Goal: Transaction & Acquisition: Purchase product/service

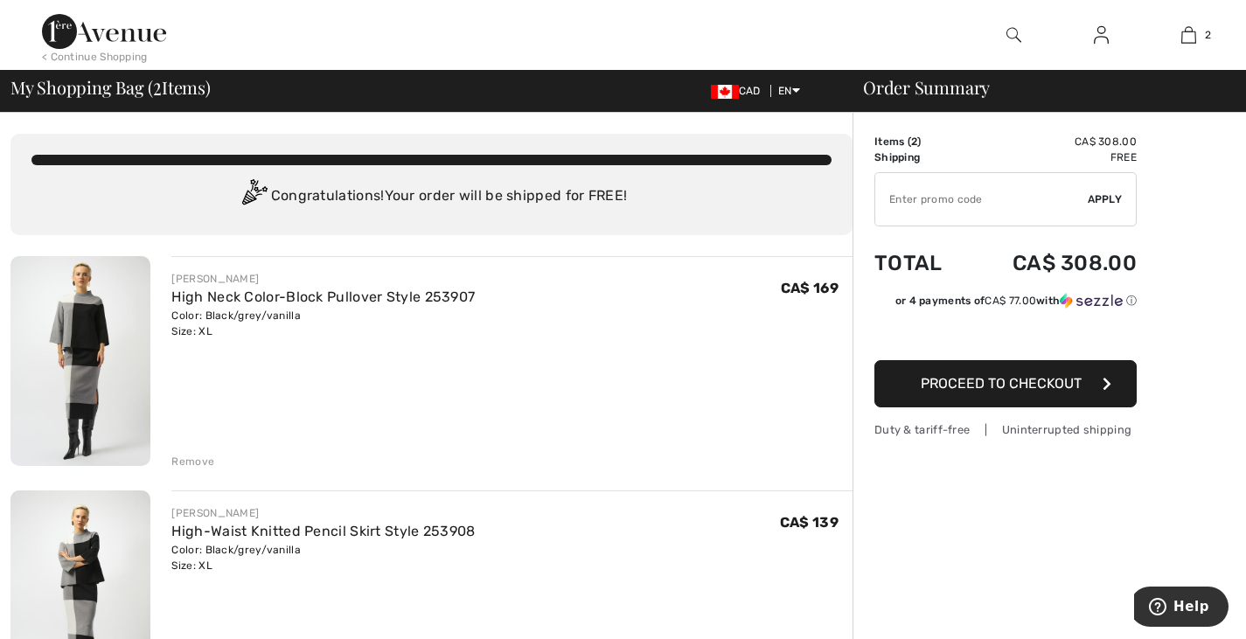
click at [71, 33] on img at bounding box center [104, 31] width 124 height 35
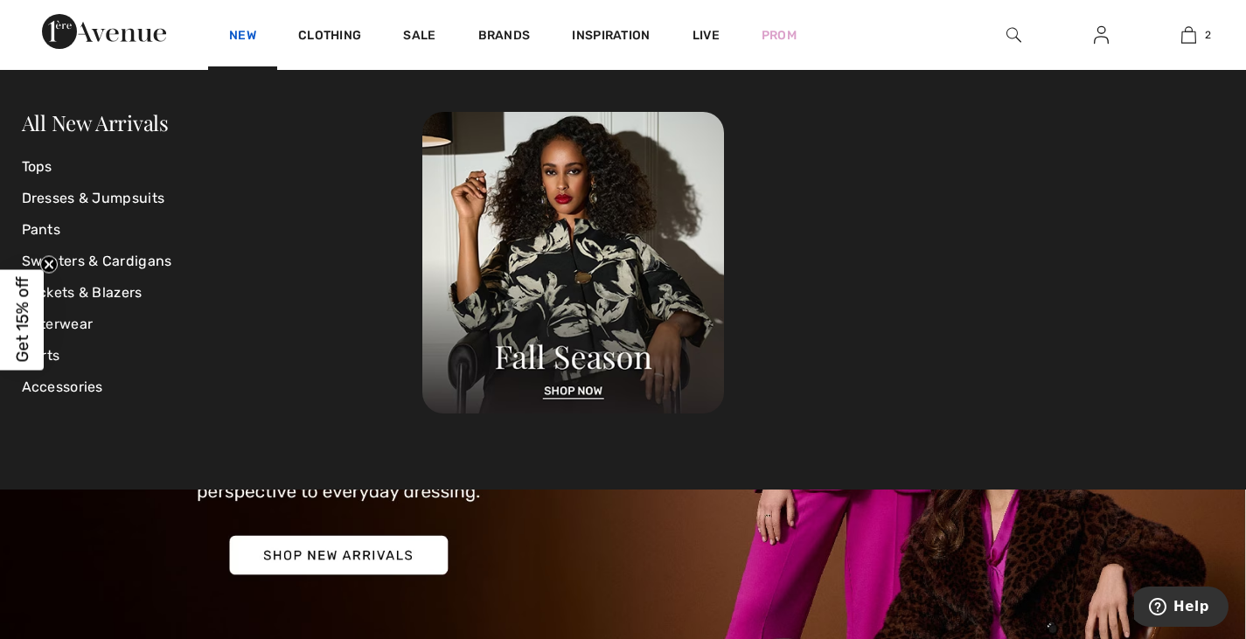
click at [242, 30] on link "New" at bounding box center [242, 37] width 27 height 18
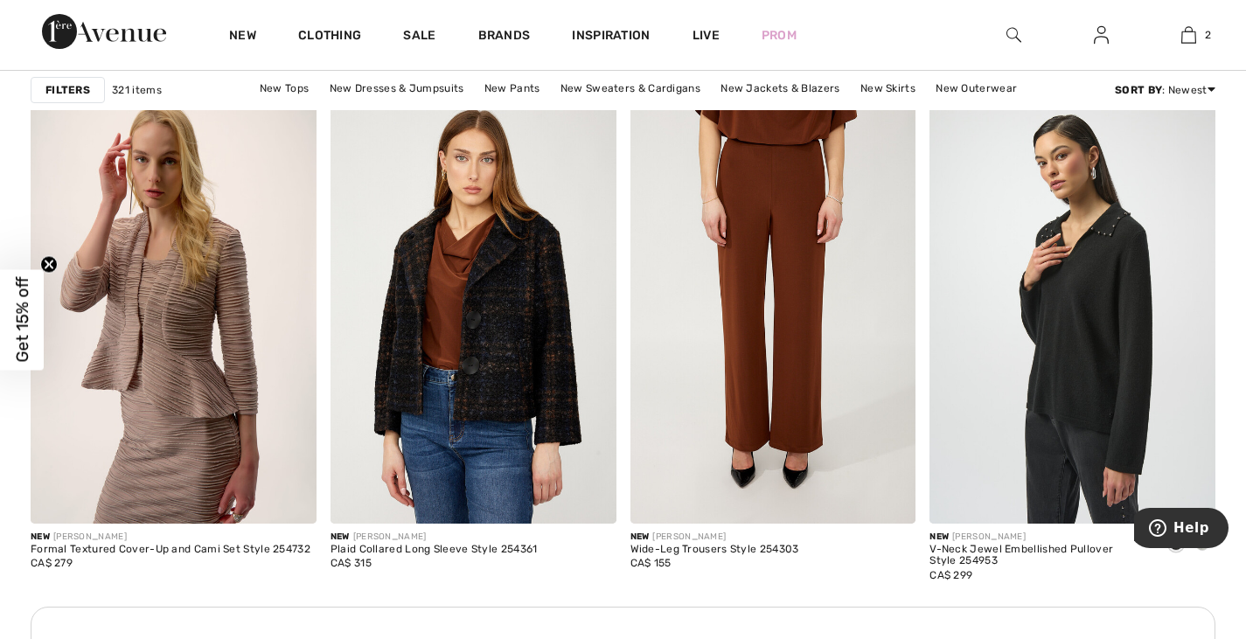
scroll to position [1661, 0]
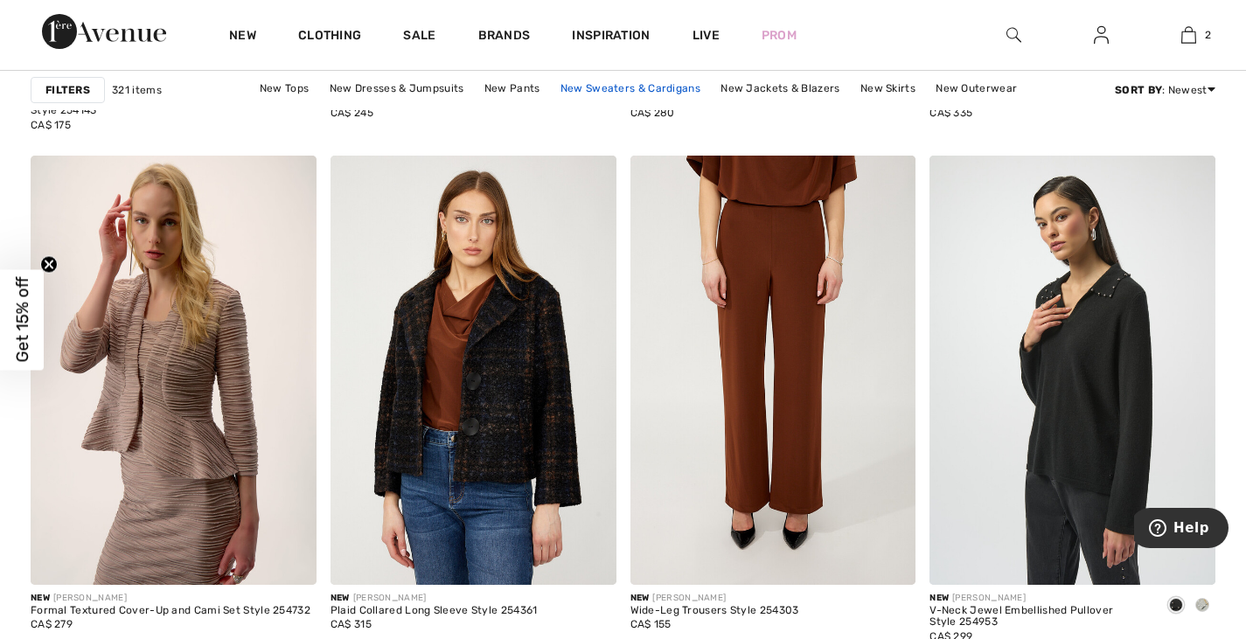
click at [602, 82] on link "New Sweaters & Cardigans" at bounding box center [630, 88] width 157 height 23
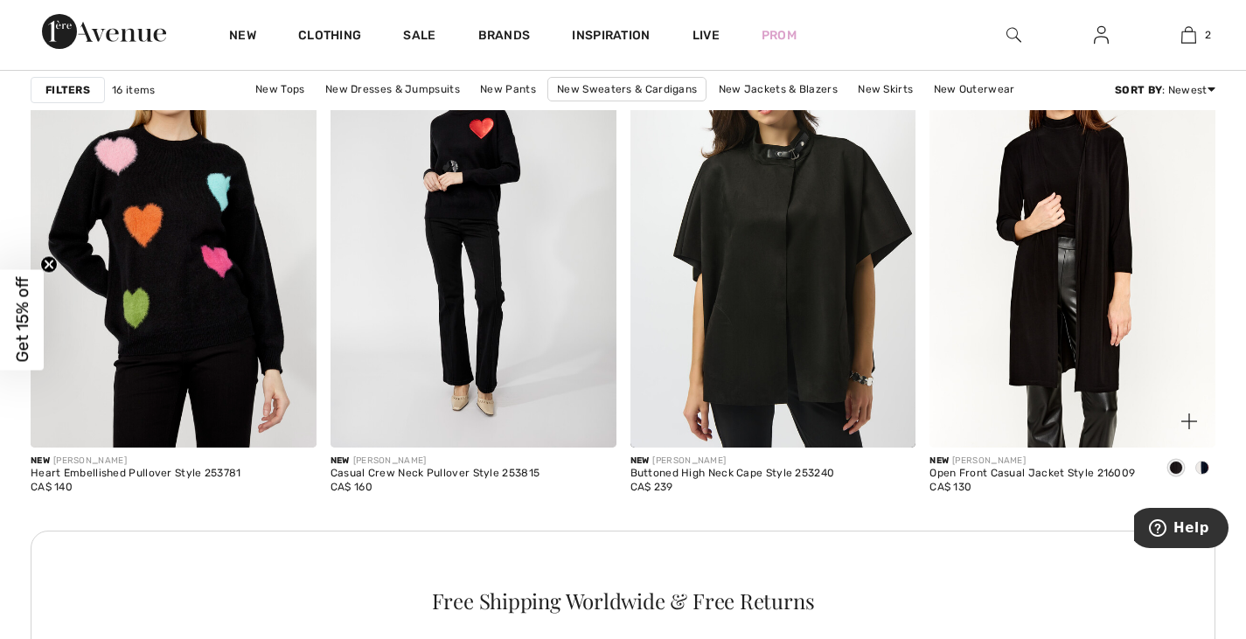
scroll to position [1836, 0]
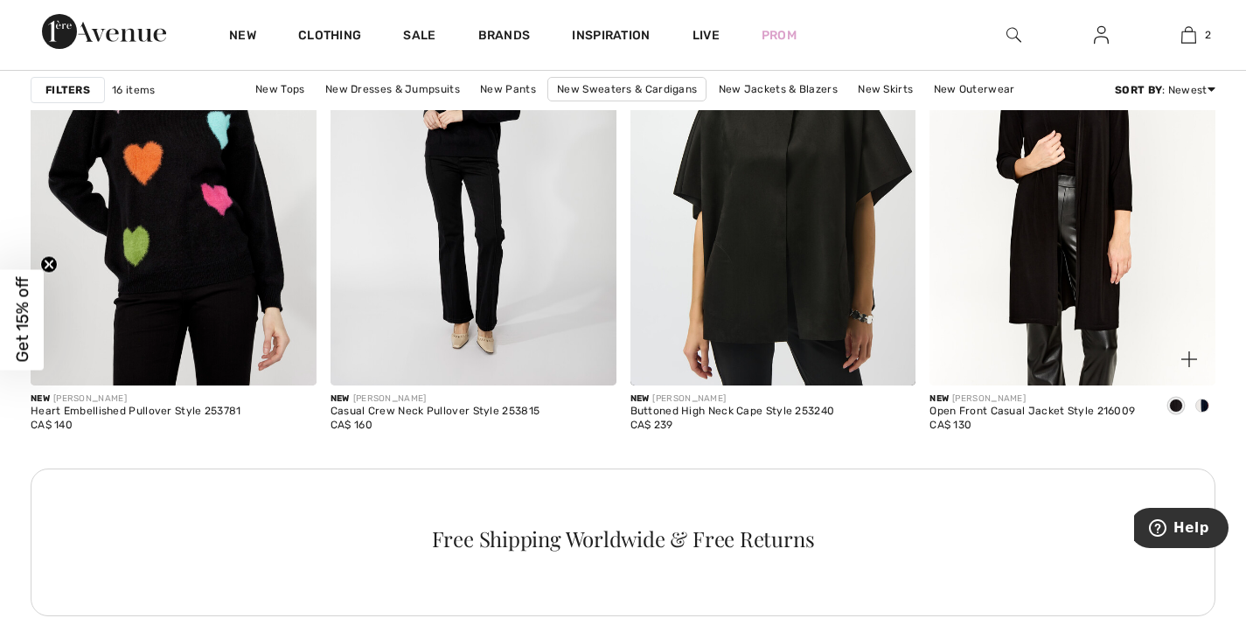
click at [1024, 284] on img at bounding box center [1072, 170] width 286 height 428
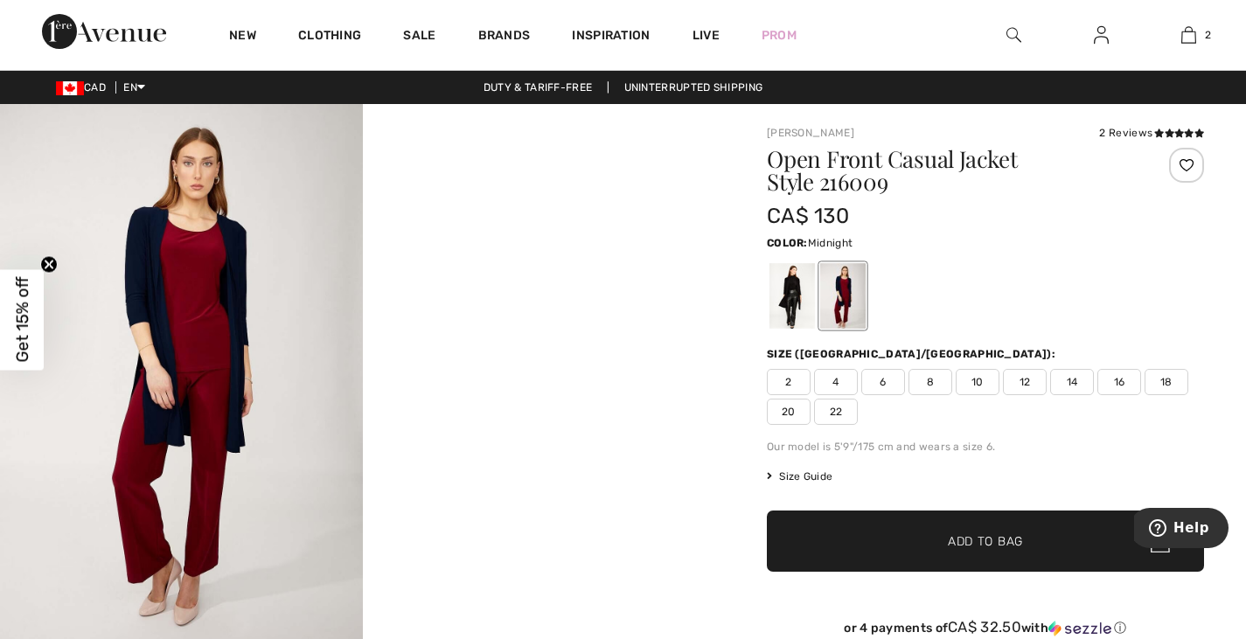
click at [841, 296] on div at bounding box center [842, 296] width 45 height 66
click at [782, 296] on div at bounding box center [791, 296] width 45 height 66
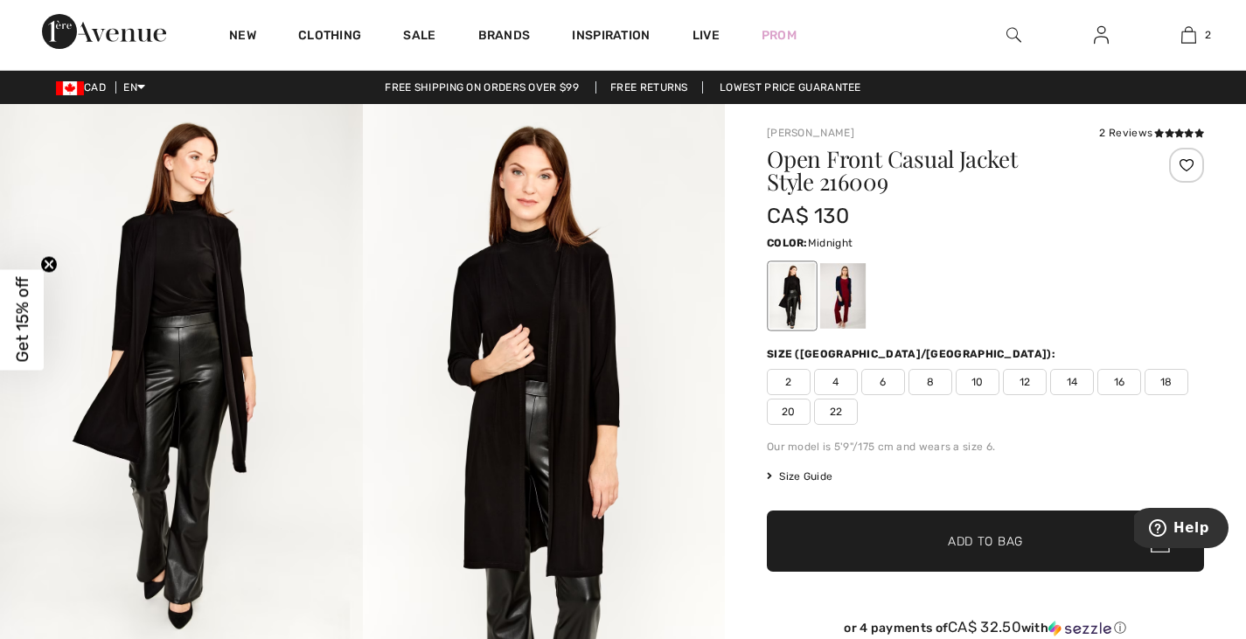
click at [840, 300] on div at bounding box center [842, 296] width 45 height 66
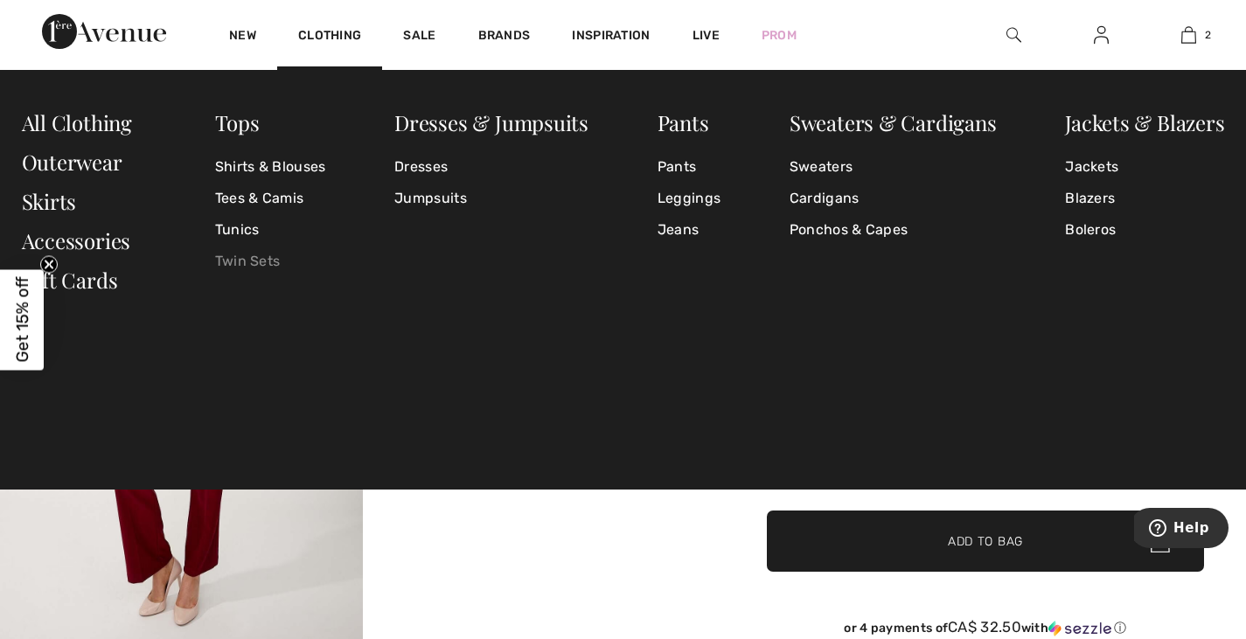
click at [272, 256] on link "Twin Sets" at bounding box center [270, 261] width 111 height 31
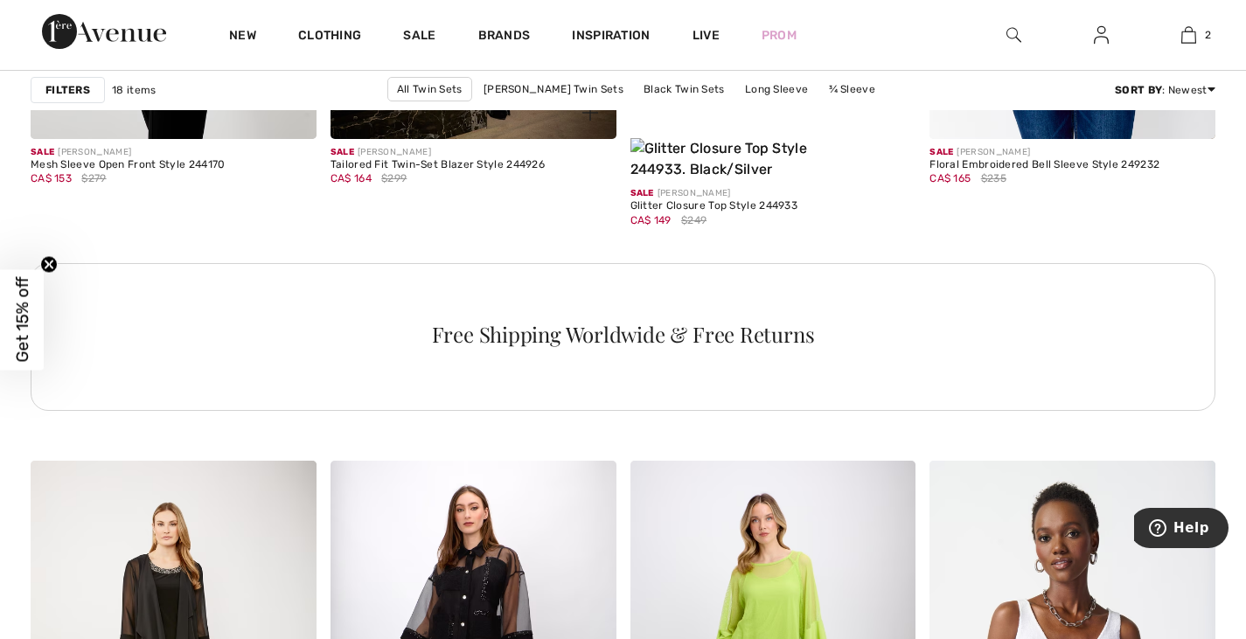
scroll to position [1923, 0]
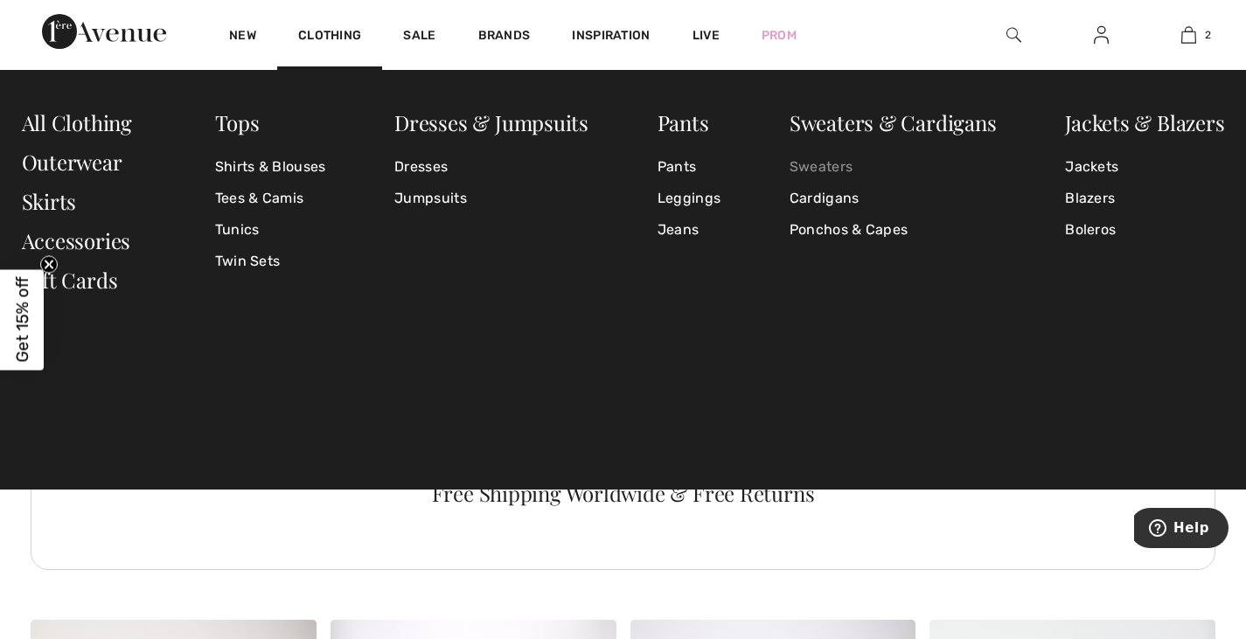
click at [831, 163] on link "Sweaters" at bounding box center [892, 166] width 207 height 31
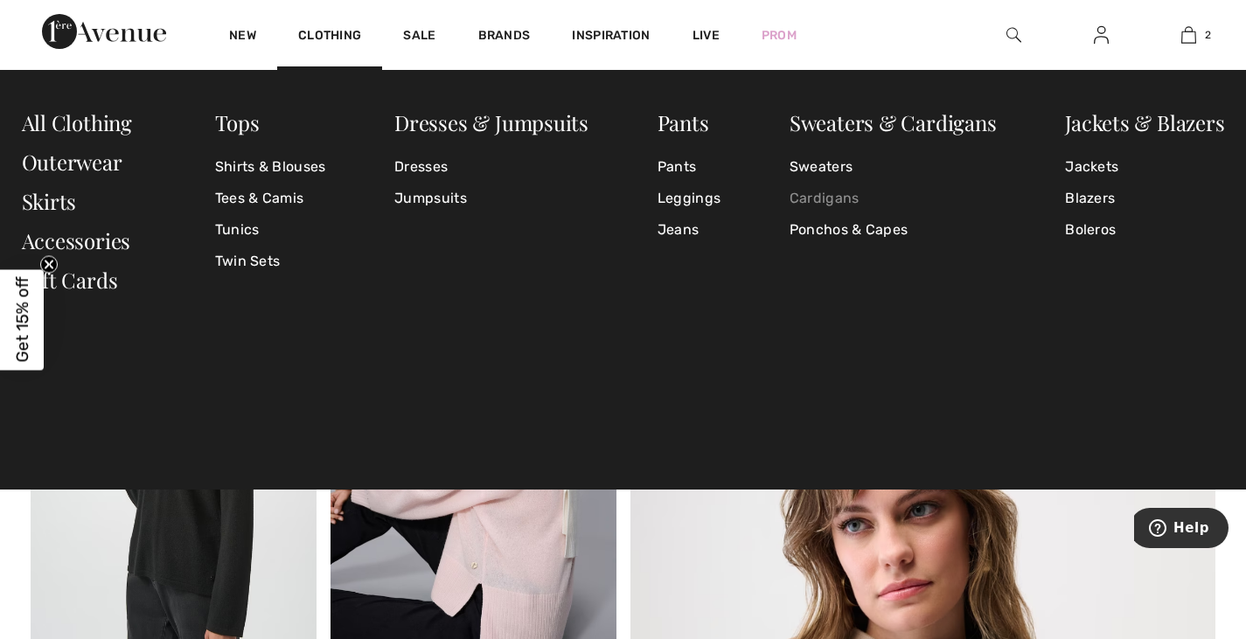
click at [810, 191] on link "Cardigans" at bounding box center [892, 198] width 207 height 31
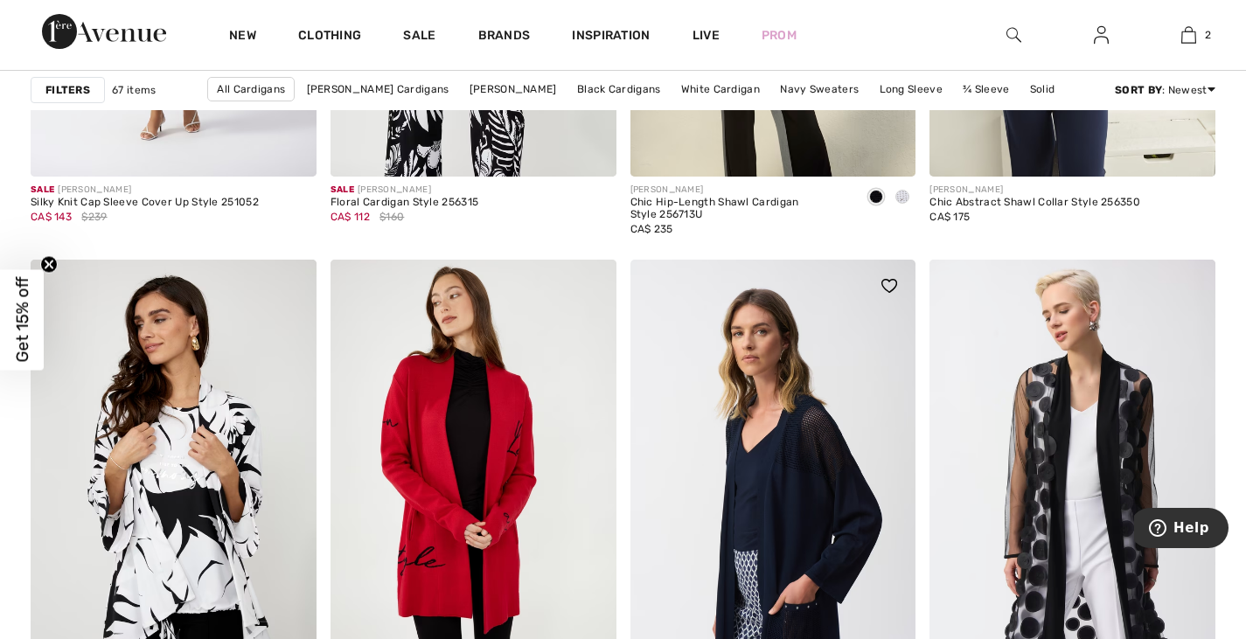
scroll to position [7255, 0]
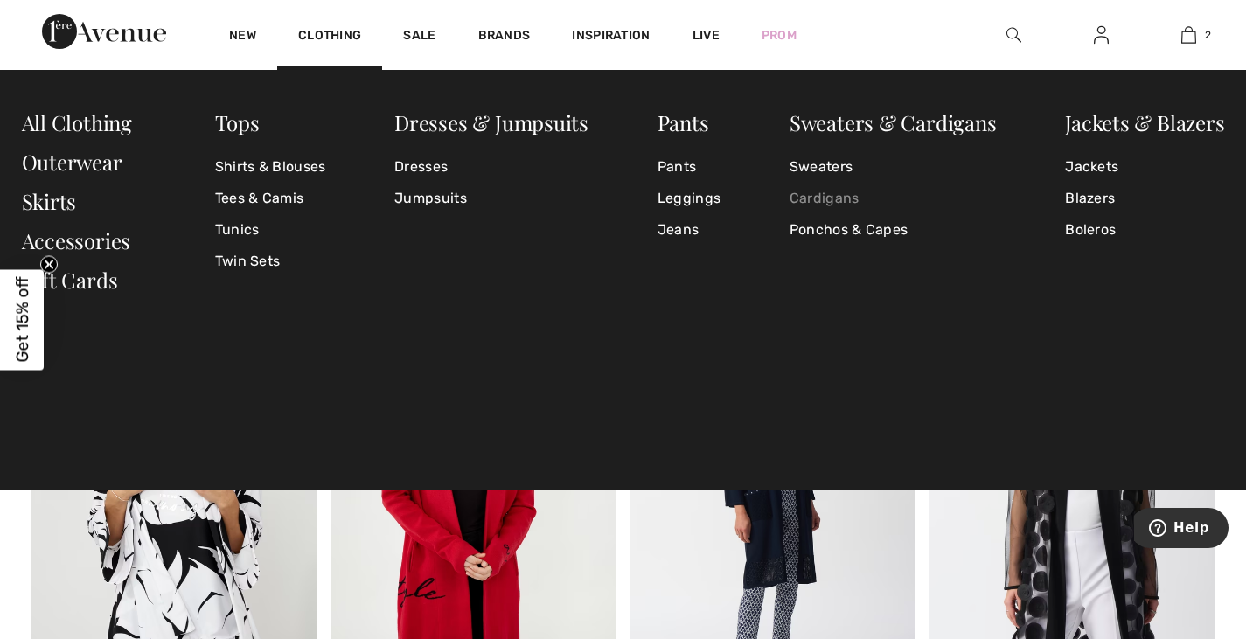
click at [836, 195] on link "Cardigans" at bounding box center [892, 198] width 207 height 31
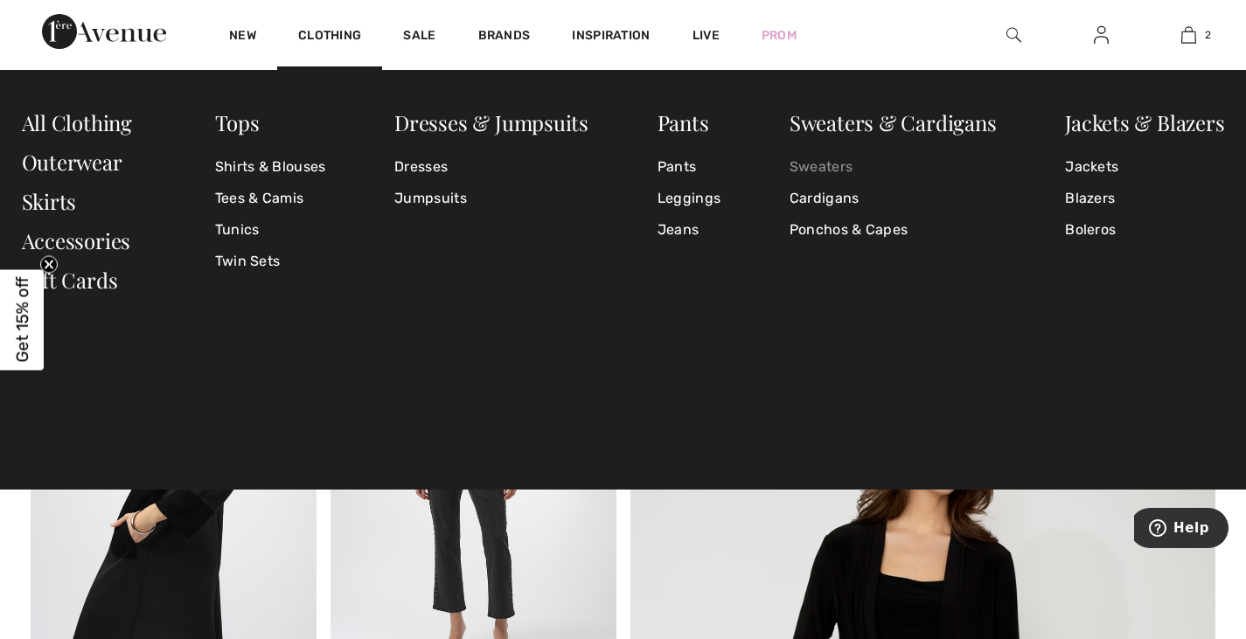
click at [824, 161] on link "Sweaters" at bounding box center [892, 166] width 207 height 31
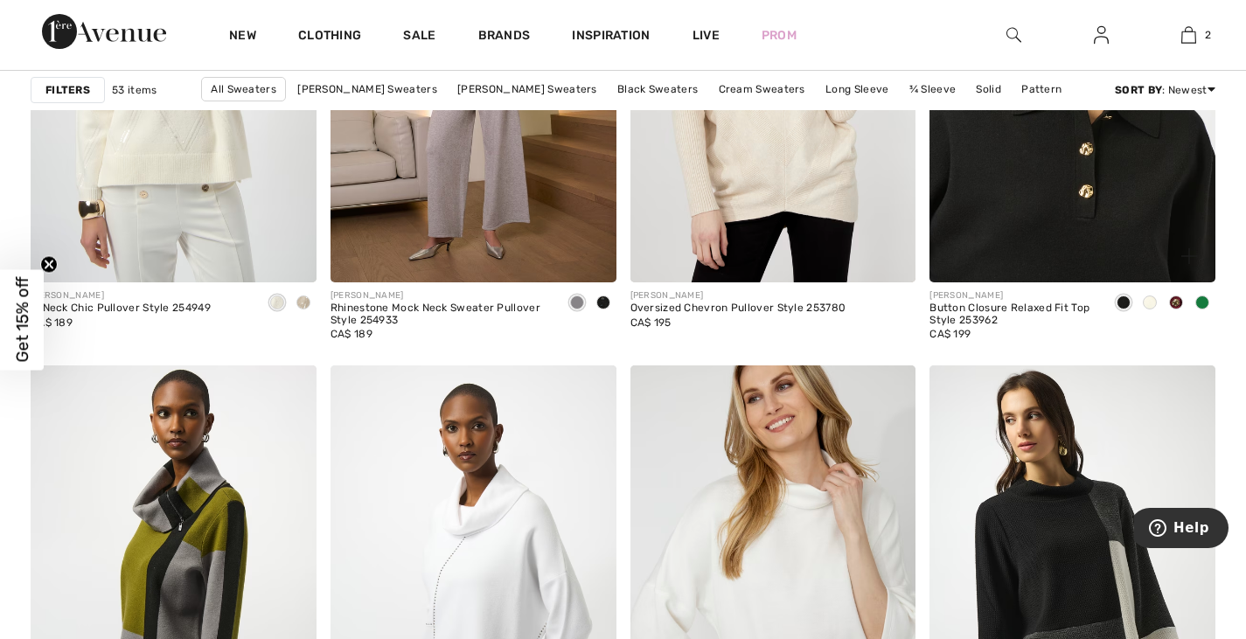
scroll to position [2710, 0]
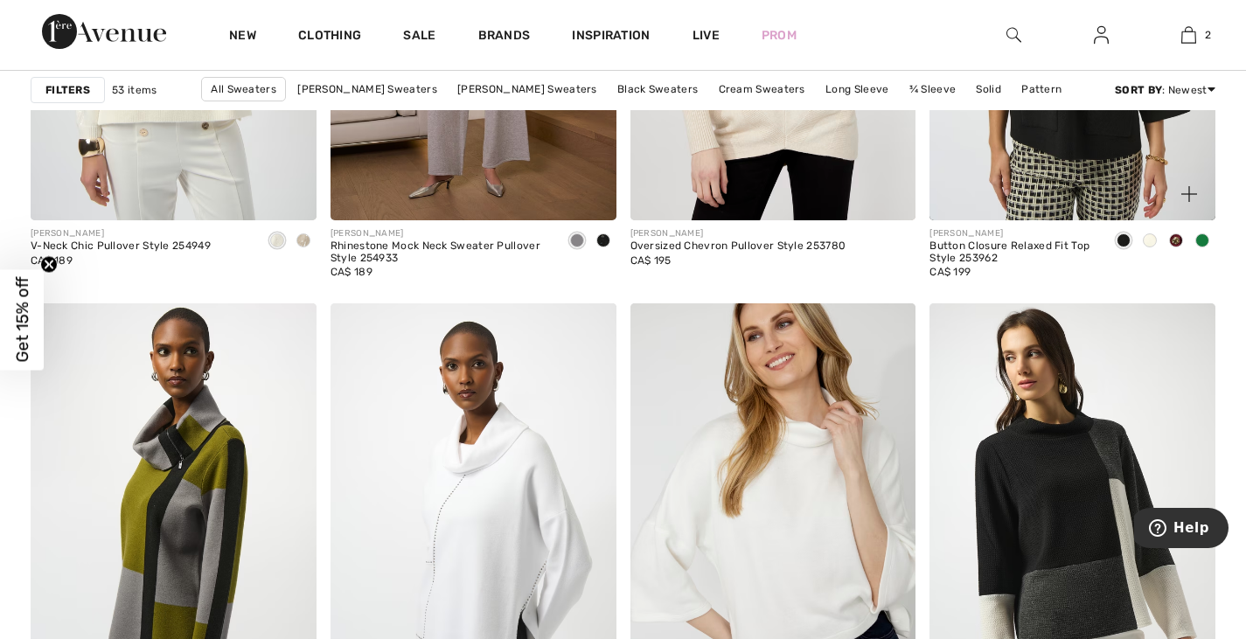
click at [1145, 236] on span at bounding box center [1149, 240] width 14 height 14
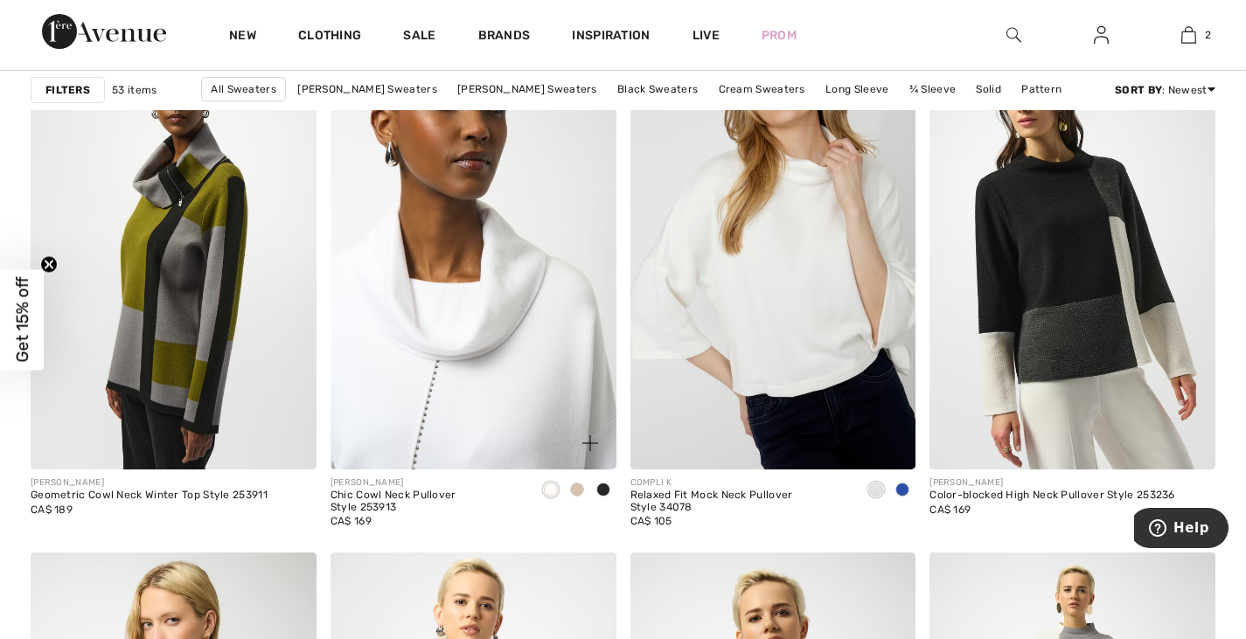
scroll to position [3059, 0]
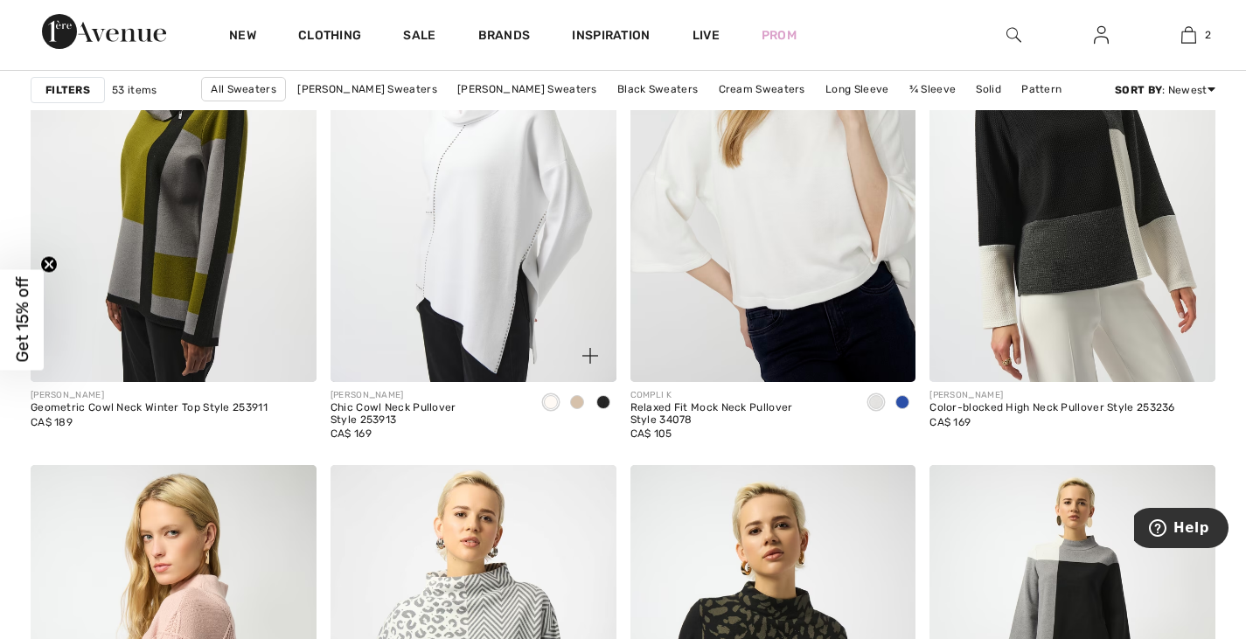
click at [565, 397] on div at bounding box center [577, 403] width 26 height 29
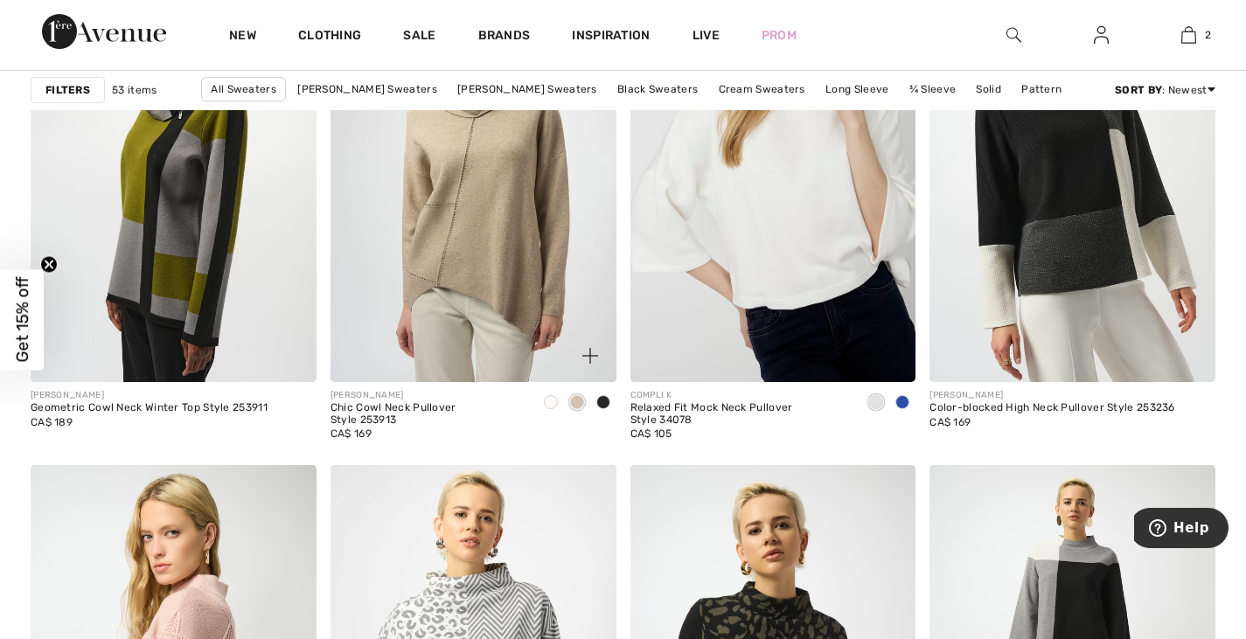
click at [600, 399] on span at bounding box center [603, 402] width 14 height 14
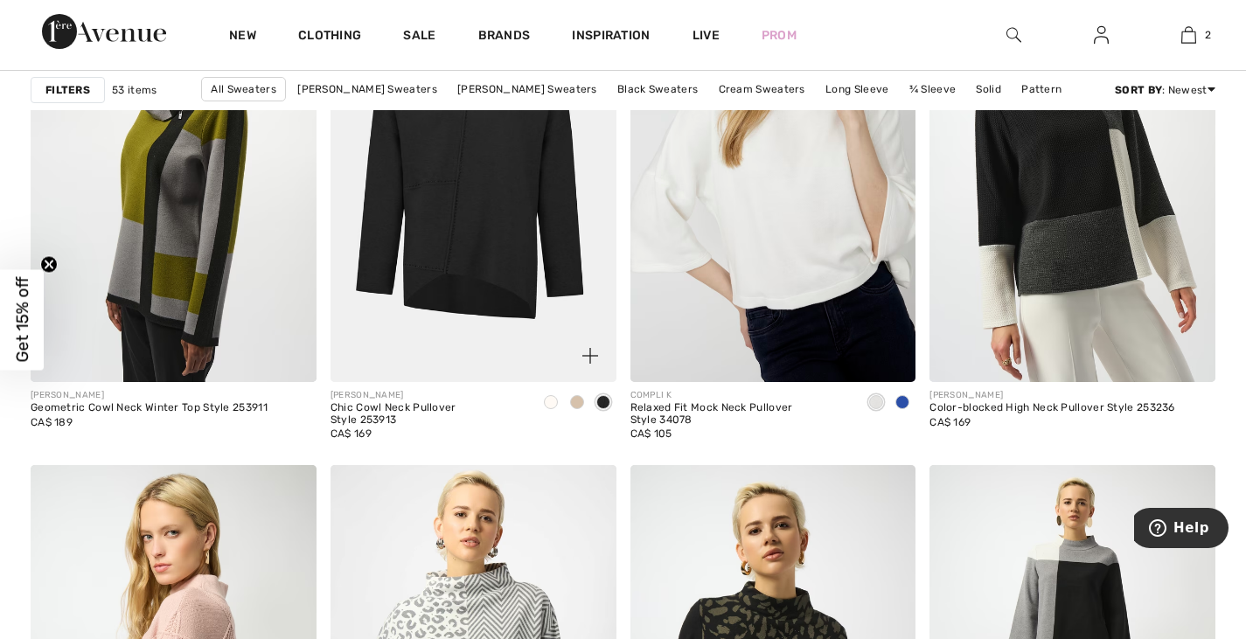
click at [547, 397] on span at bounding box center [551, 402] width 14 height 14
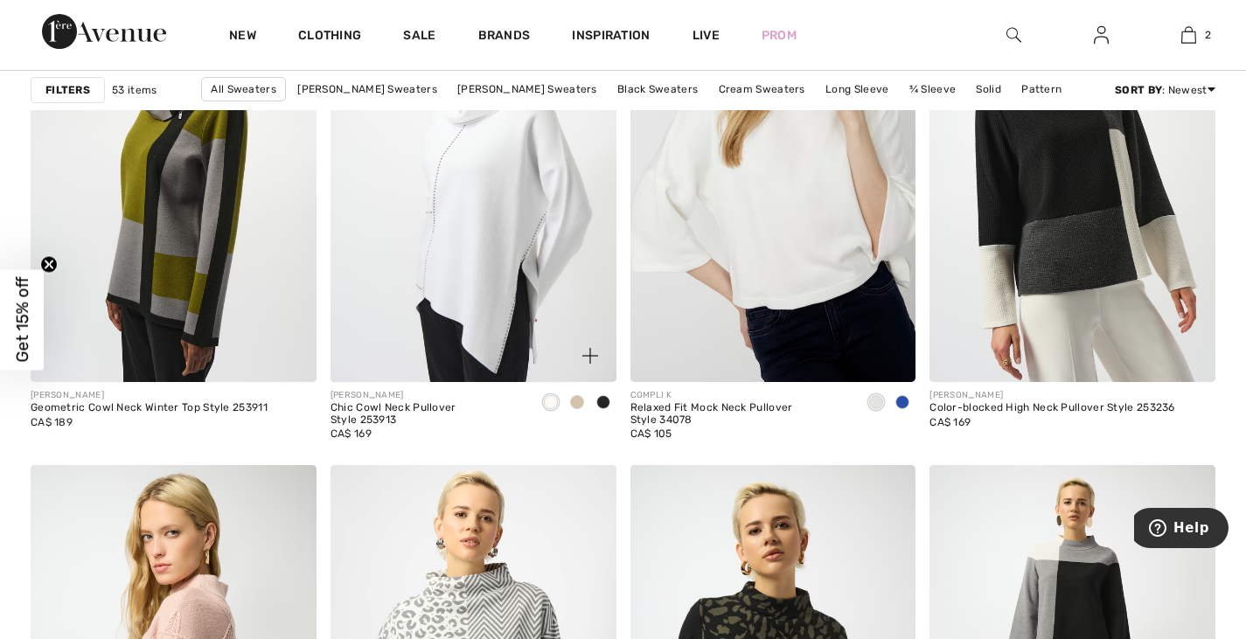
click at [580, 400] on span at bounding box center [577, 402] width 14 height 14
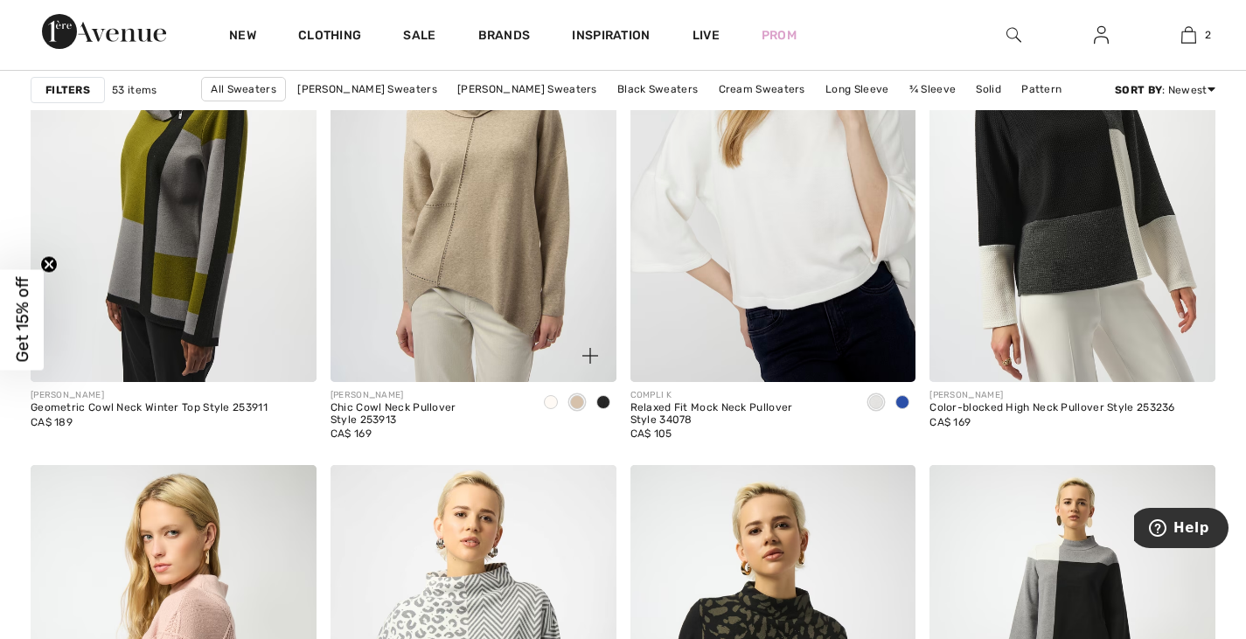
click at [602, 398] on span at bounding box center [603, 402] width 14 height 14
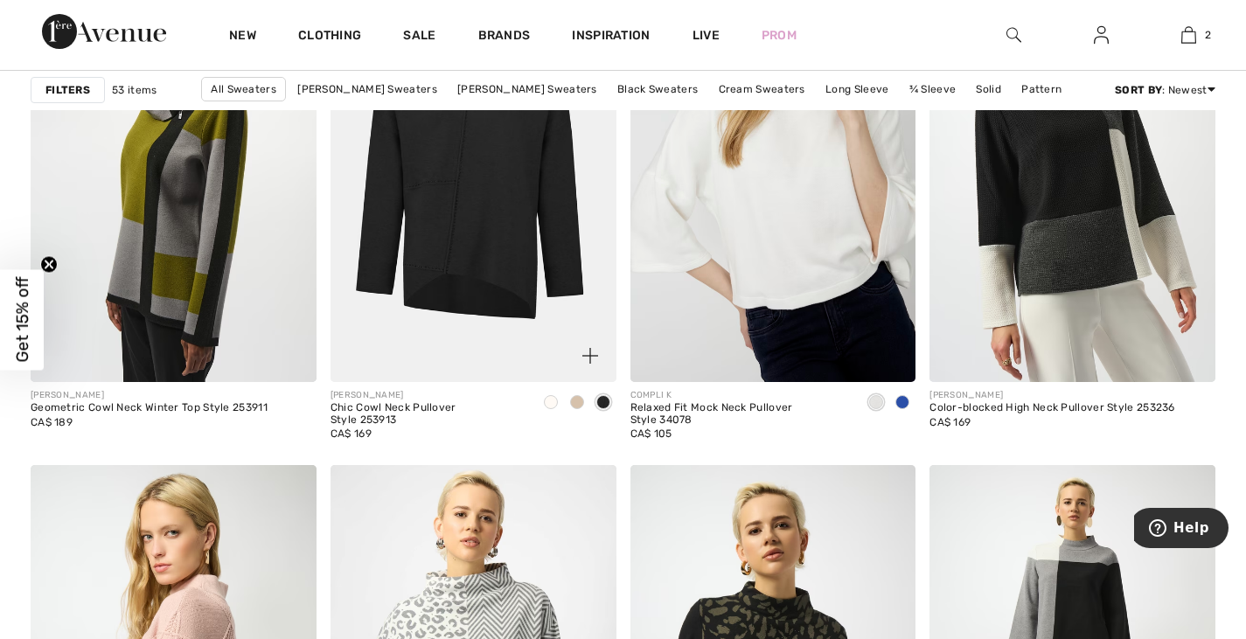
click at [574, 397] on span at bounding box center [577, 402] width 14 height 14
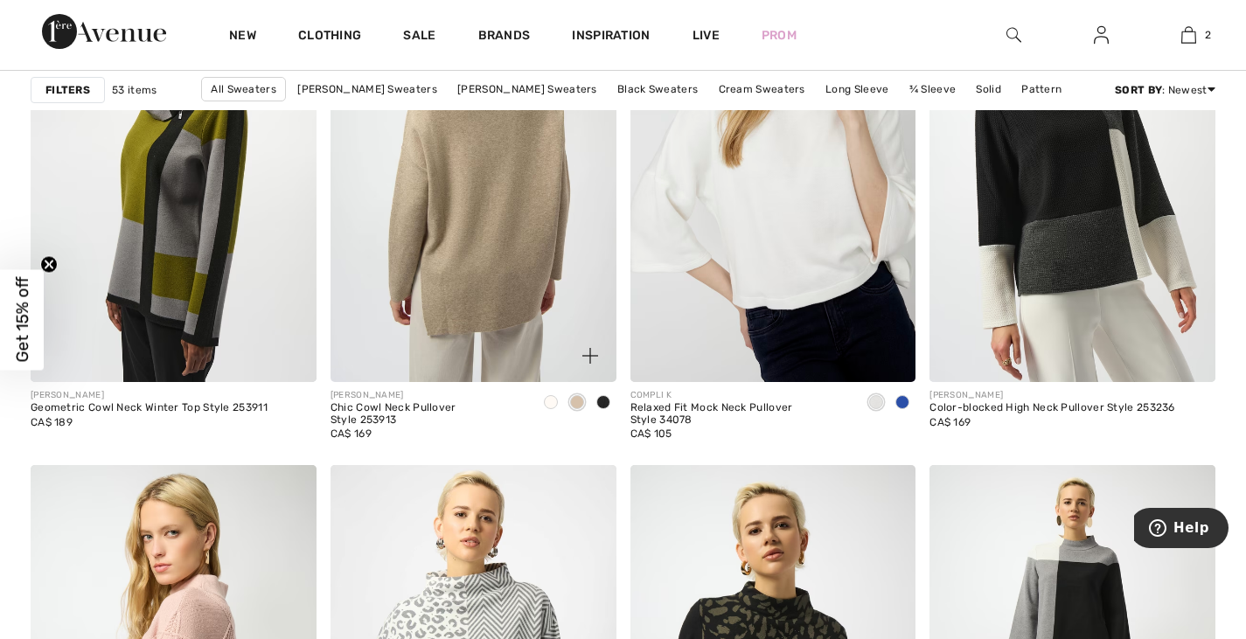
click at [526, 264] on img at bounding box center [473, 168] width 286 height 428
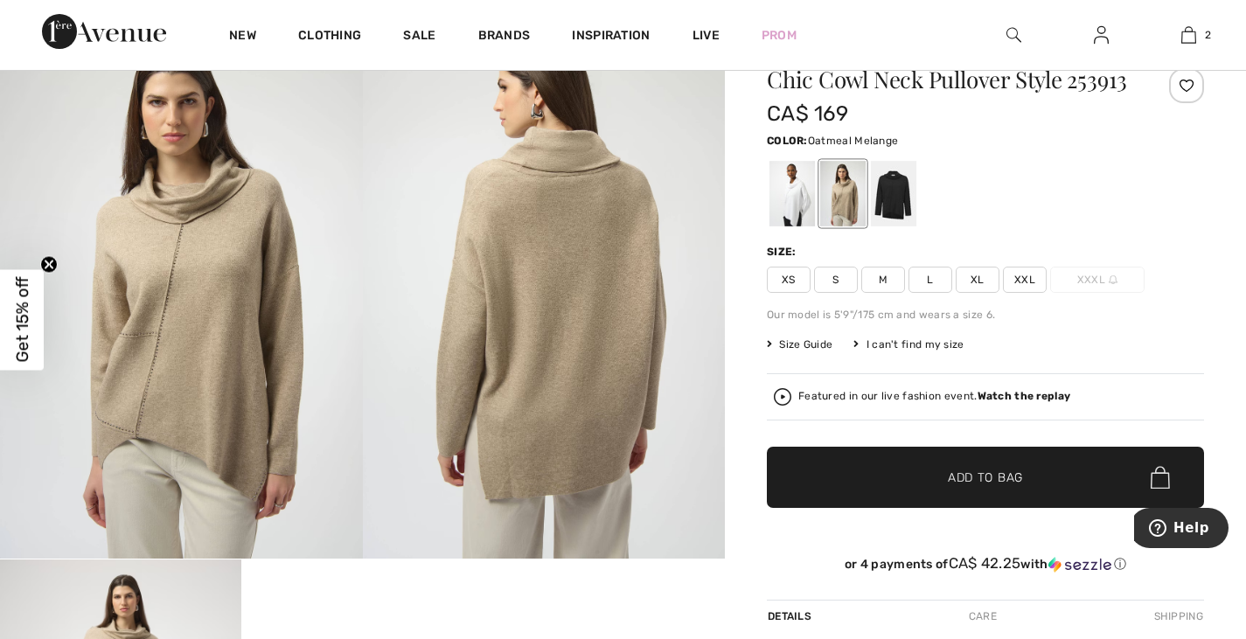
scroll to position [87, 0]
click at [980, 281] on span "XL" at bounding box center [977, 280] width 44 height 26
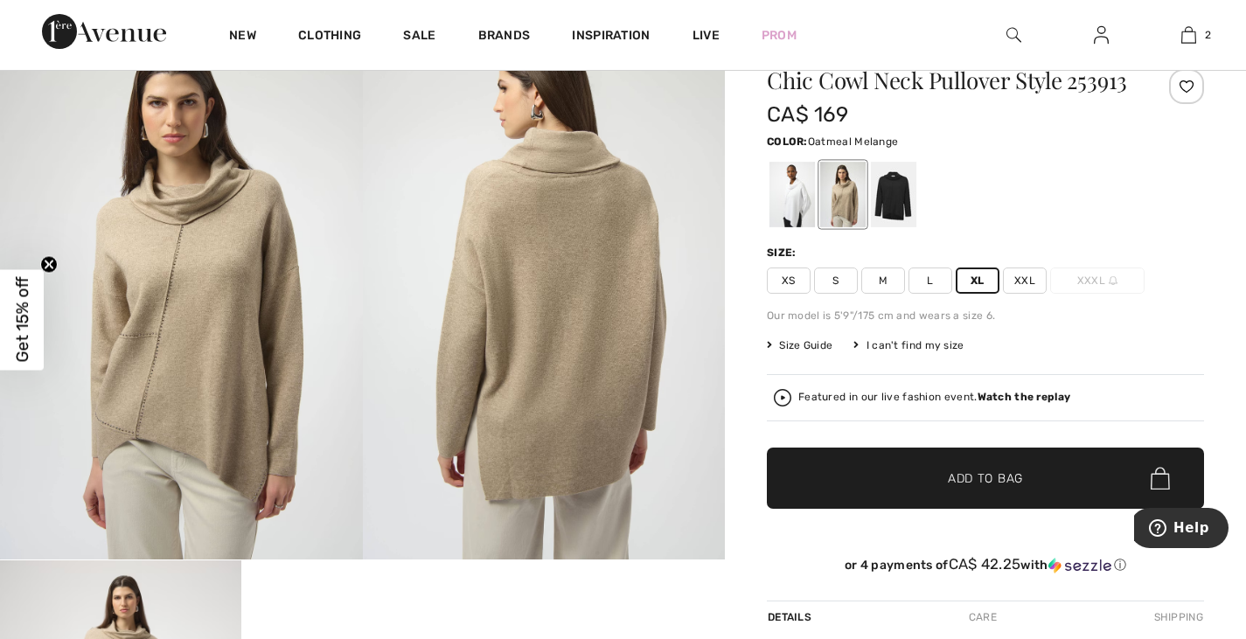
click at [983, 473] on span "Add to Bag" at bounding box center [985, 478] width 75 height 18
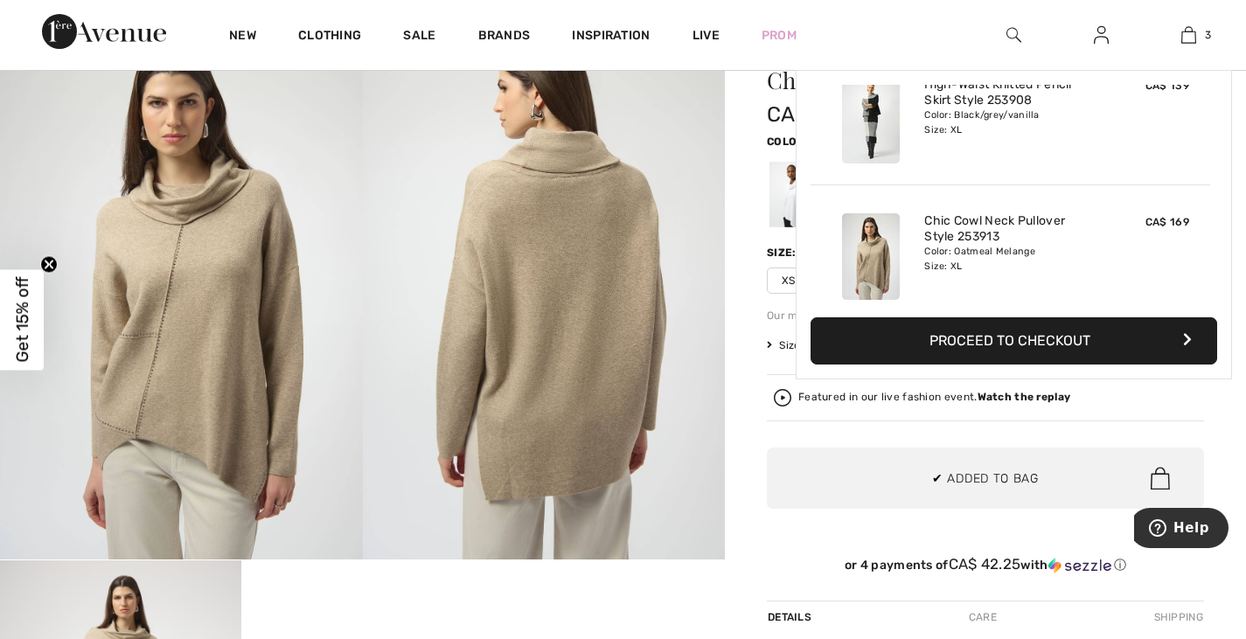
scroll to position [191, 0]
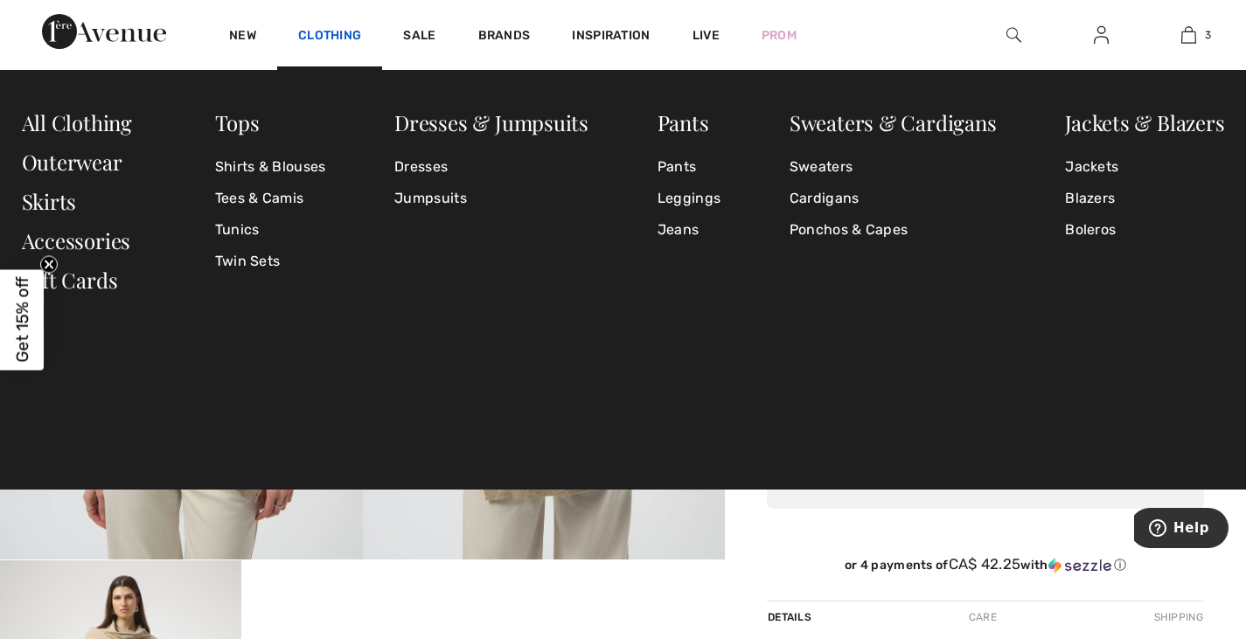
click at [324, 29] on link "Clothing" at bounding box center [329, 37] width 63 height 18
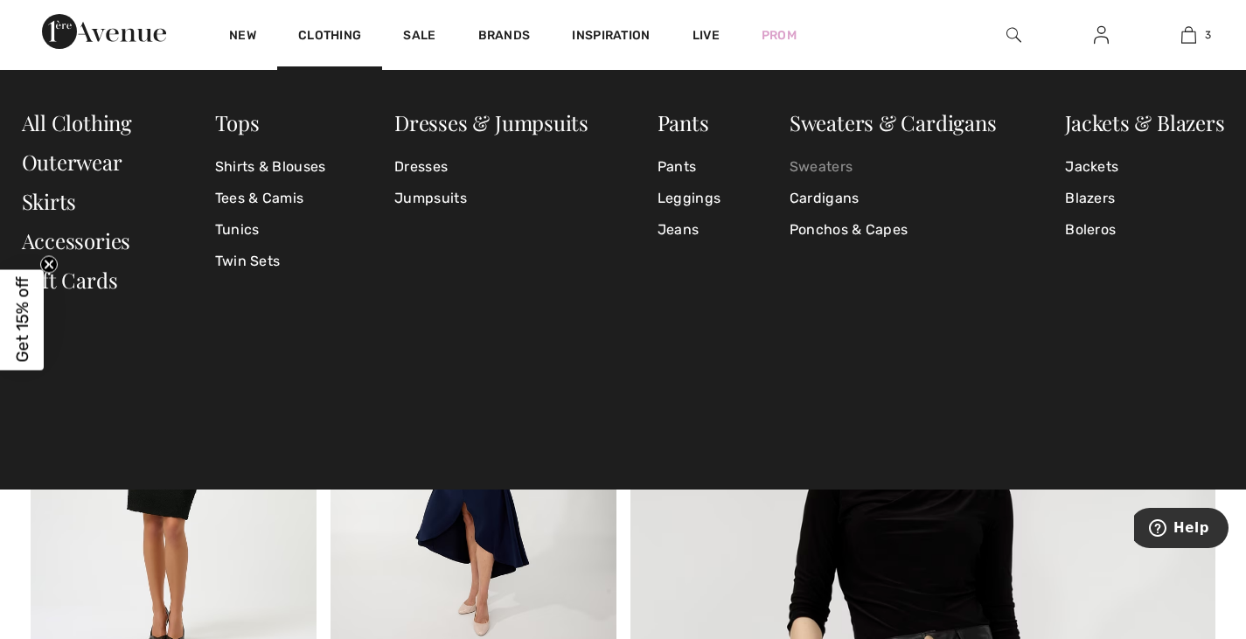
click at [809, 164] on link "Sweaters" at bounding box center [892, 166] width 207 height 31
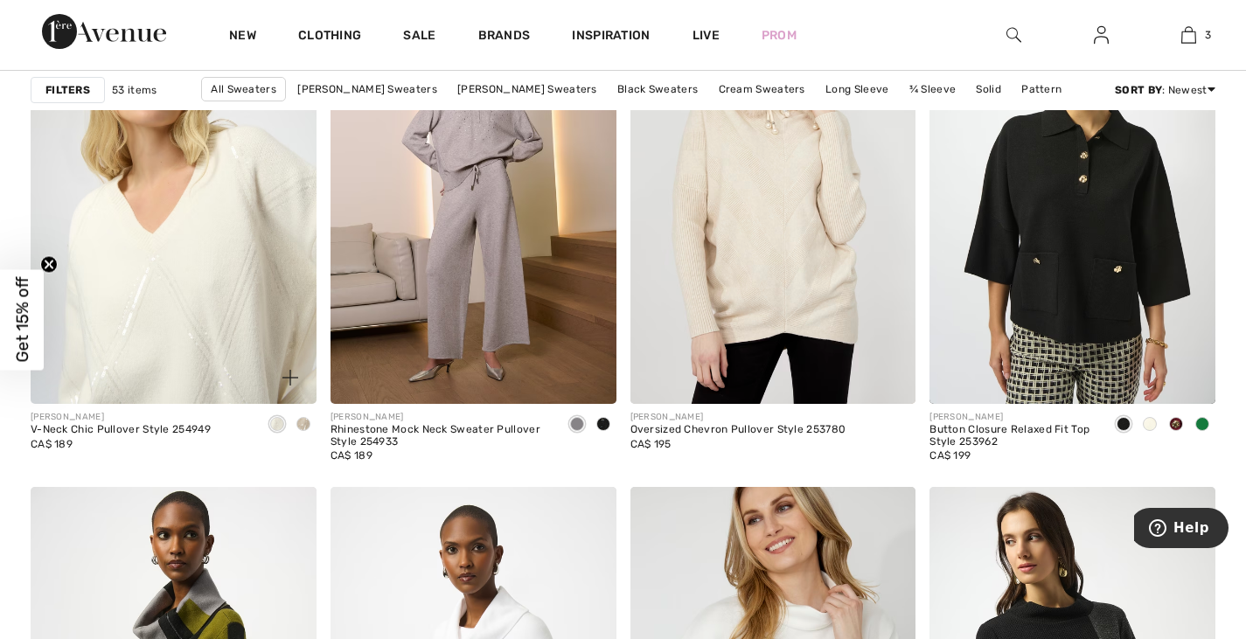
scroll to position [2622, 0]
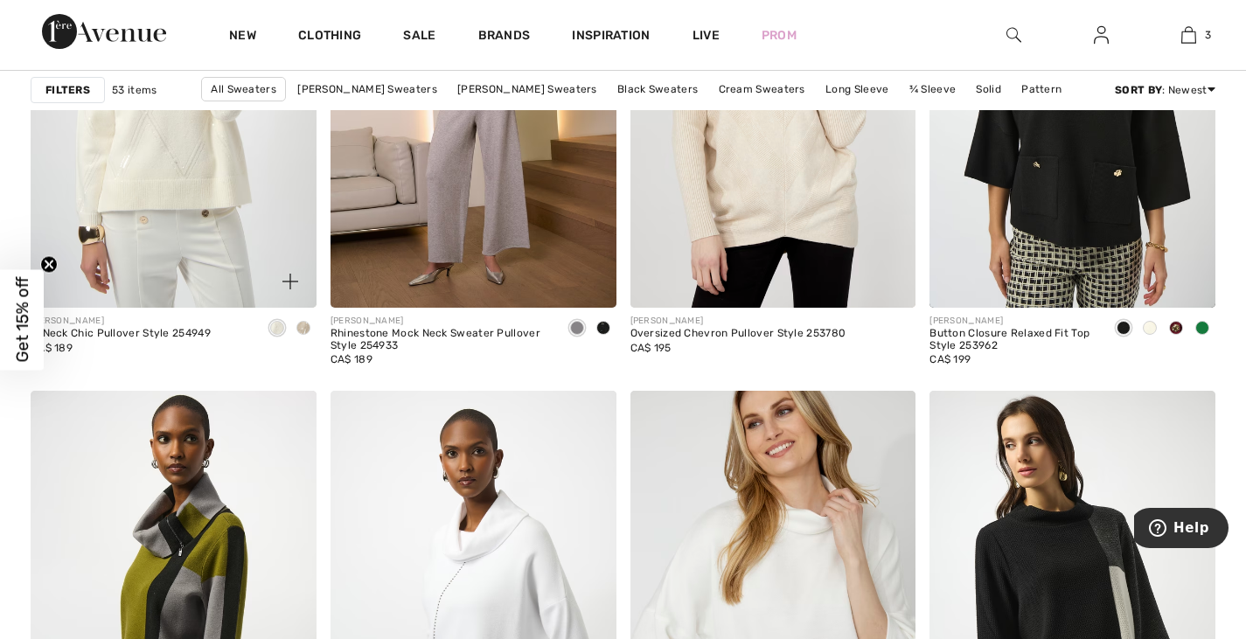
click at [299, 323] on span at bounding box center [303, 328] width 14 height 14
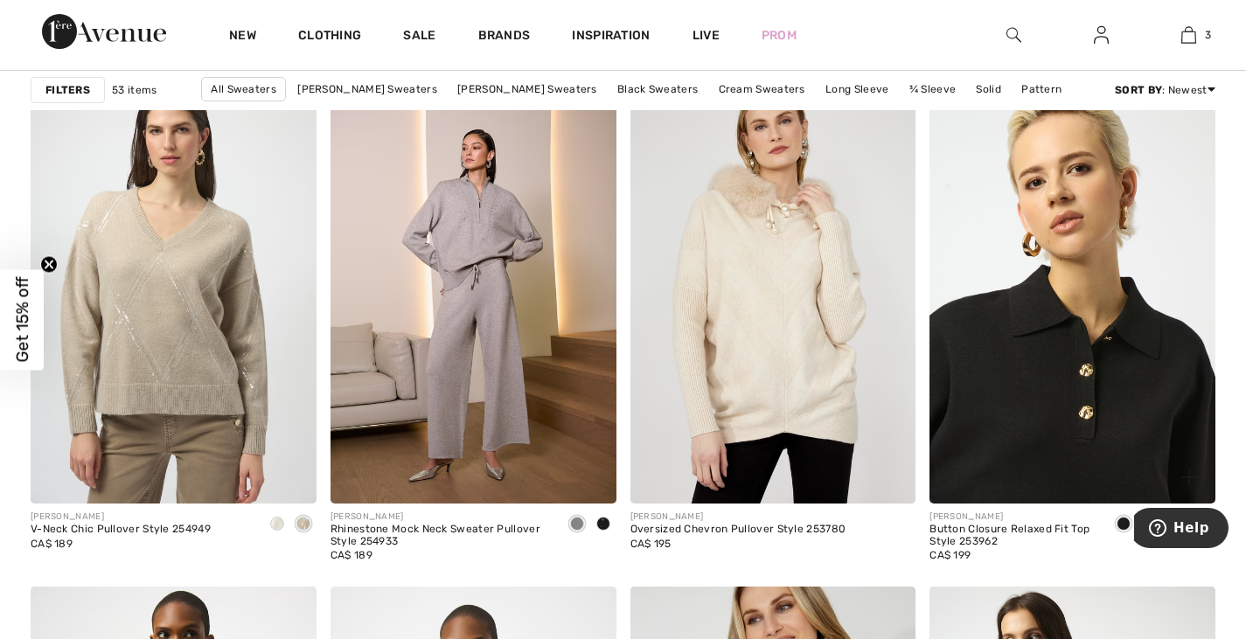
scroll to position [2360, 0]
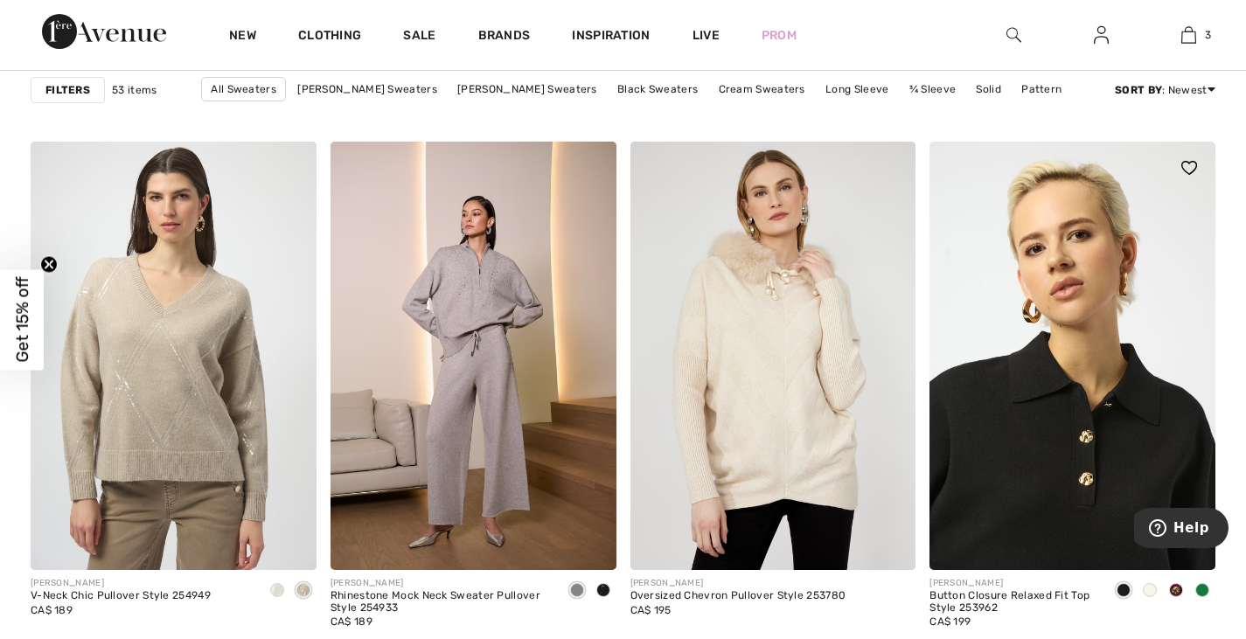
click at [1072, 420] on img at bounding box center [1072, 356] width 286 height 428
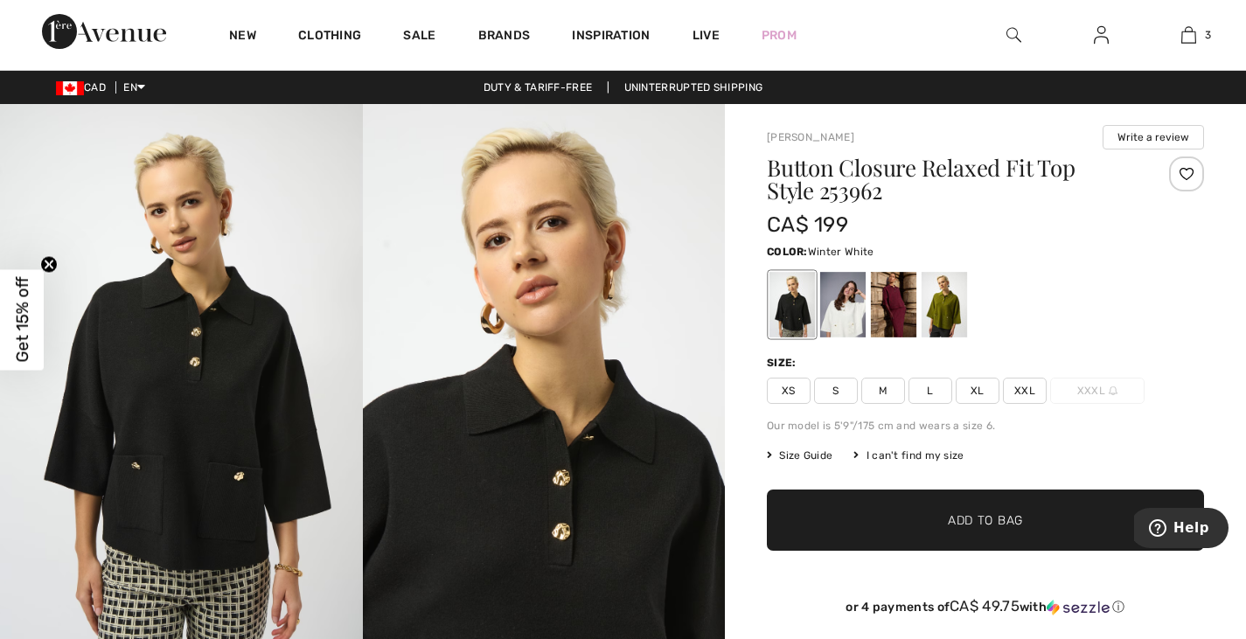
click at [841, 293] on div at bounding box center [842, 305] width 45 height 66
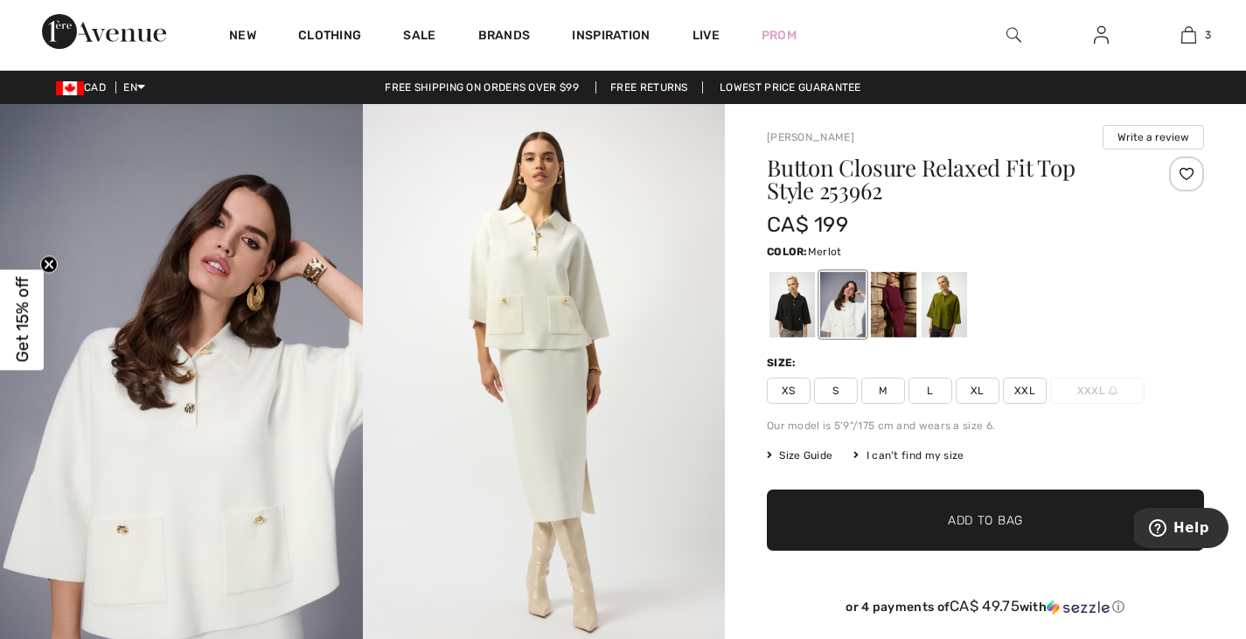
click at [905, 300] on div at bounding box center [893, 305] width 45 height 66
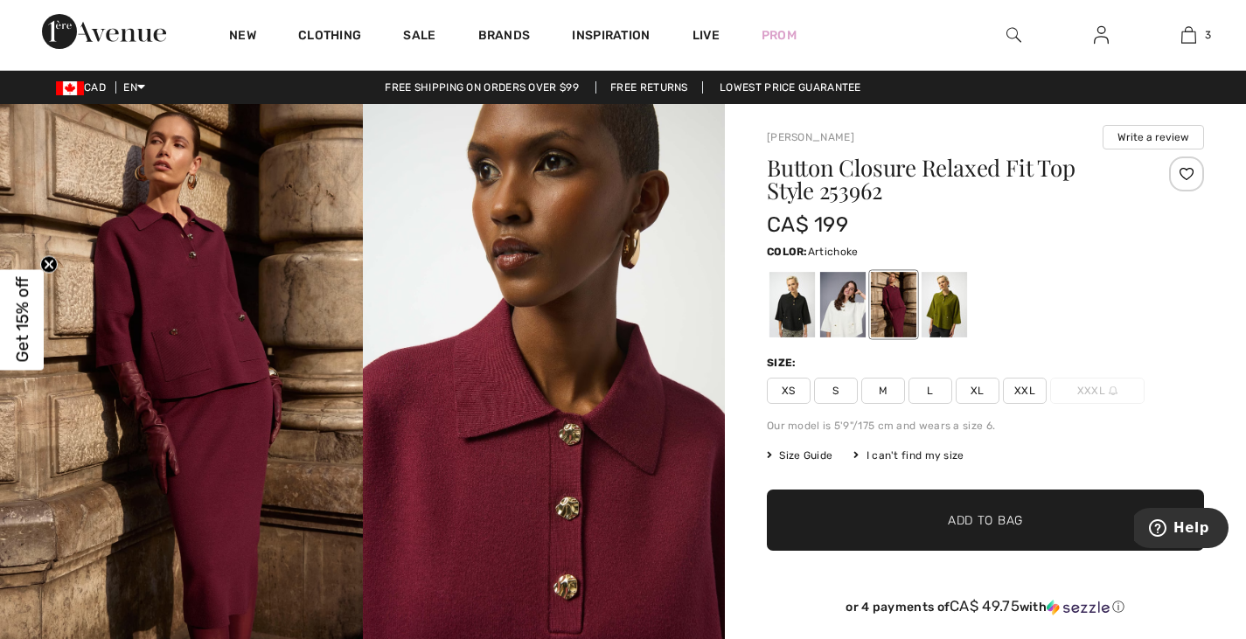
click at [940, 307] on div at bounding box center [943, 305] width 45 height 66
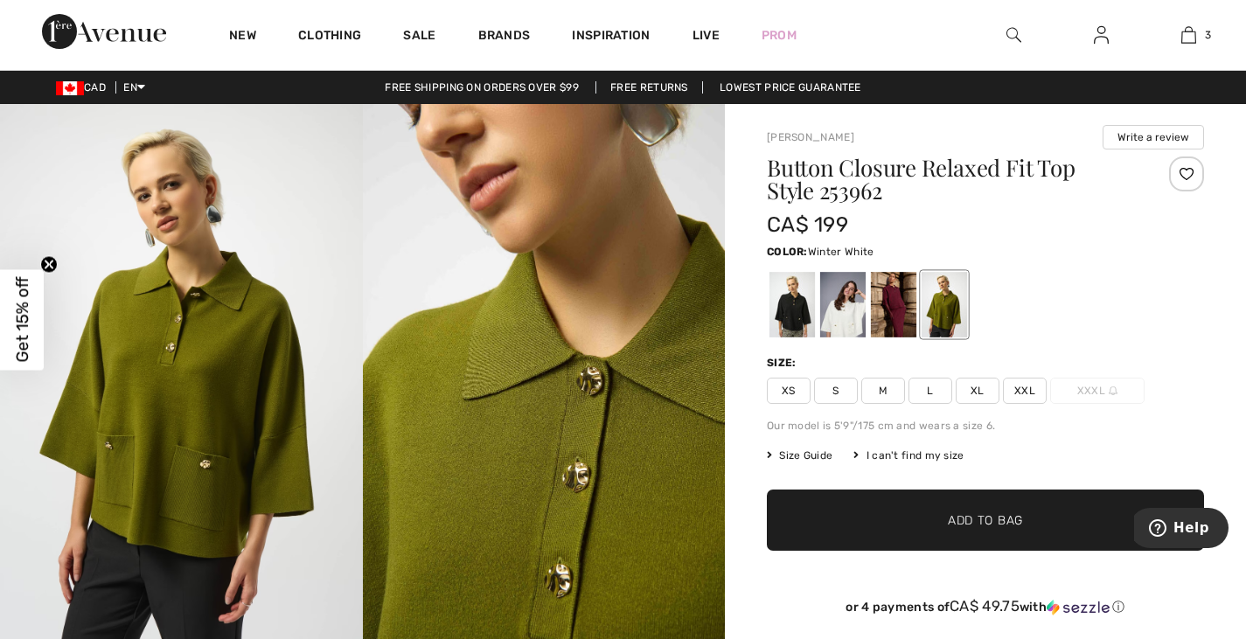
click at [843, 312] on div at bounding box center [842, 305] width 45 height 66
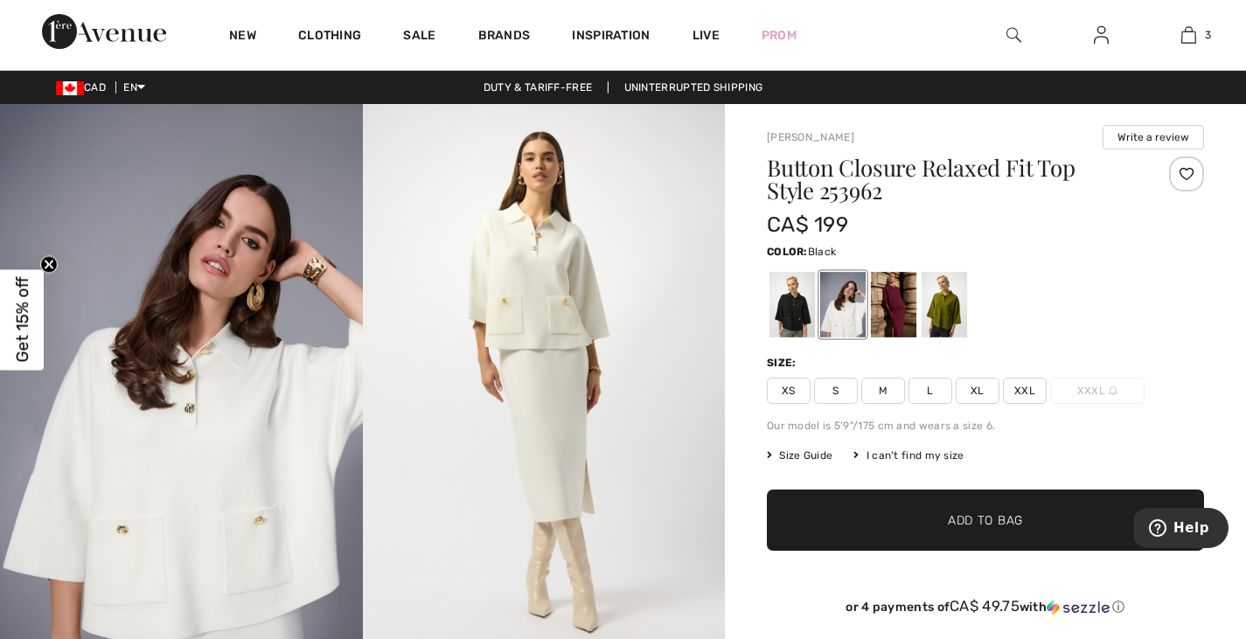
click at [800, 316] on div at bounding box center [791, 305] width 45 height 66
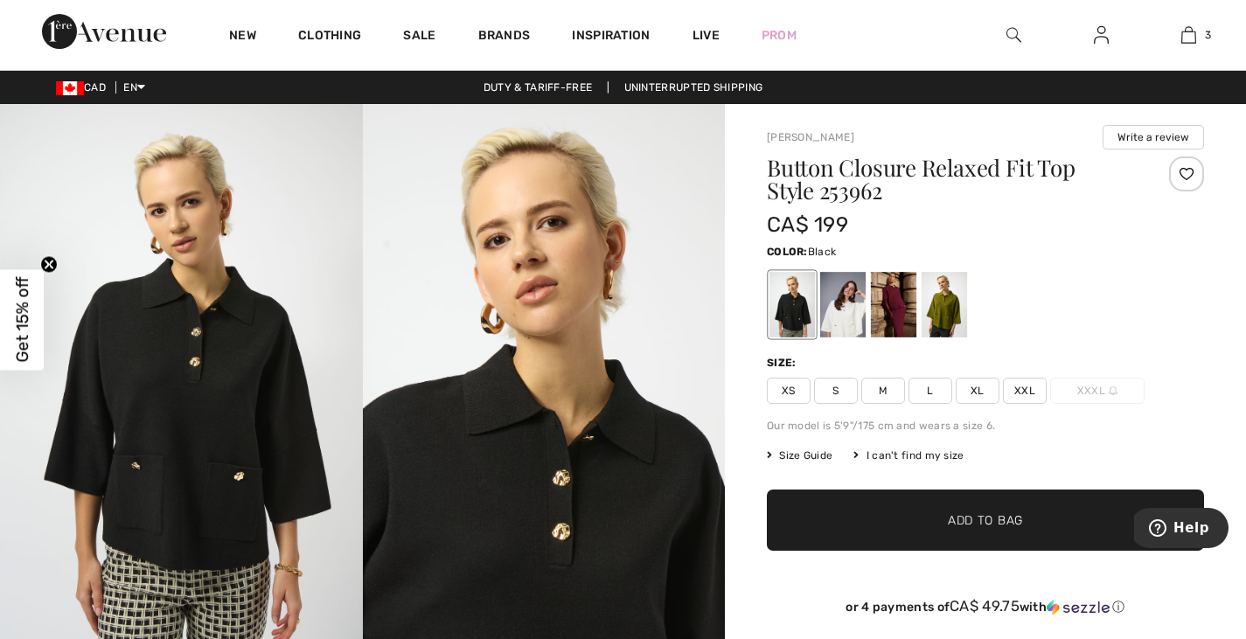
click at [977, 388] on span "XL" at bounding box center [977, 391] width 44 height 26
click at [1018, 517] on span "Add to Bag" at bounding box center [985, 520] width 75 height 18
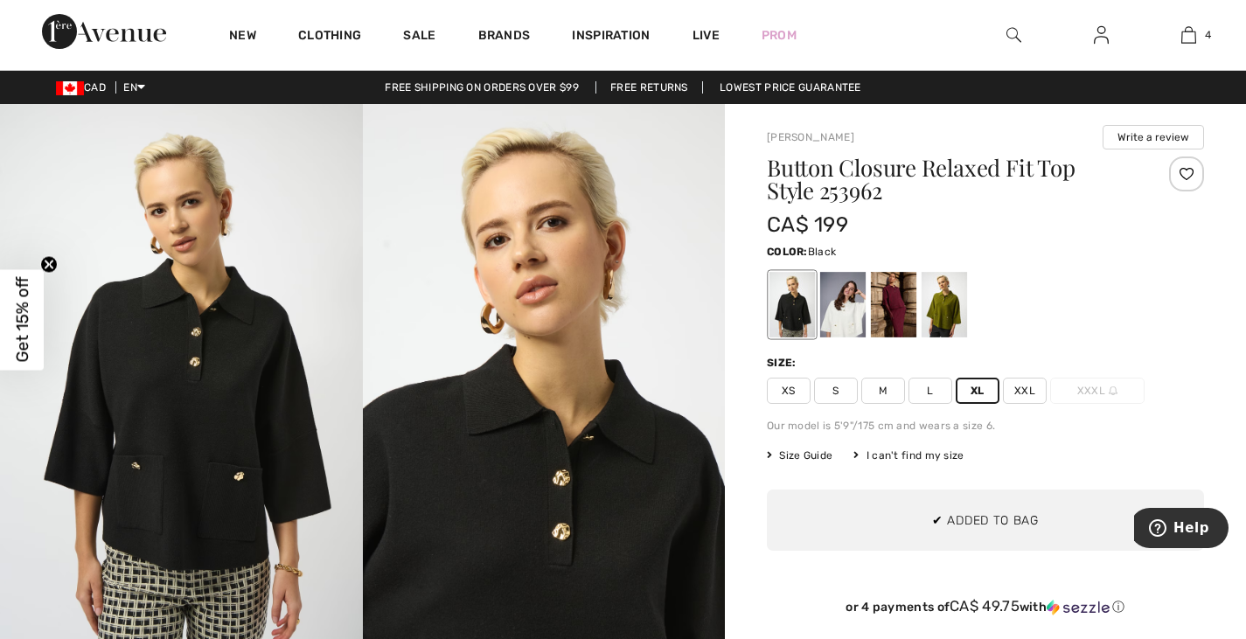
scroll to position [327, 0]
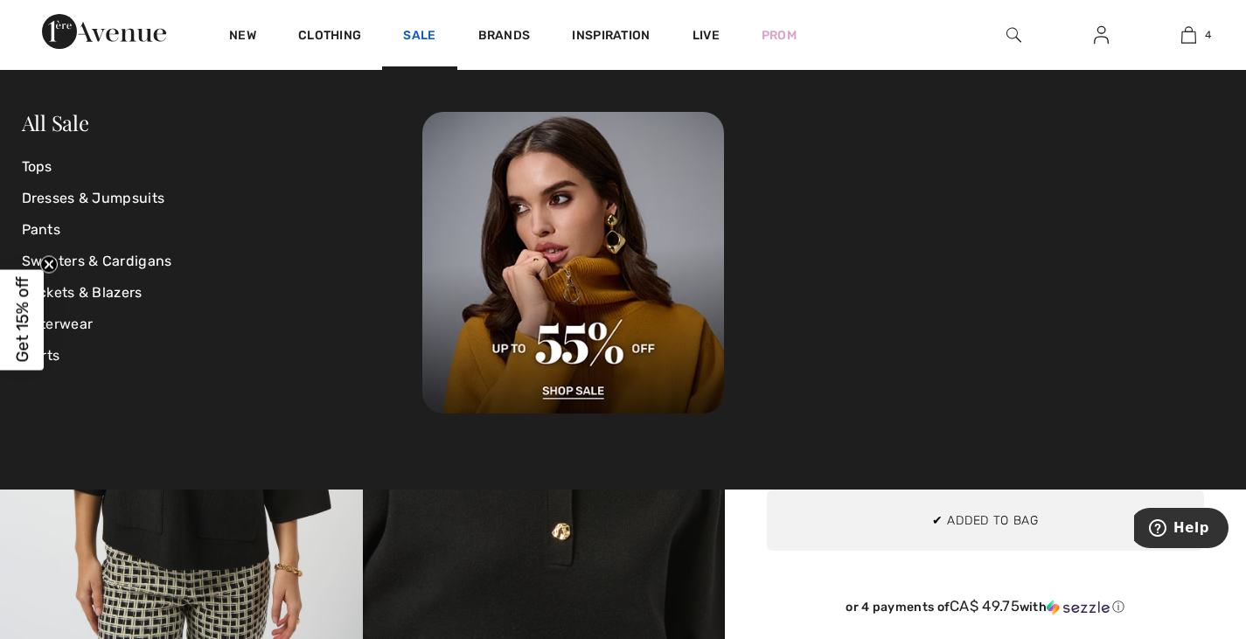
click at [427, 37] on link "Sale" at bounding box center [419, 37] width 32 height 18
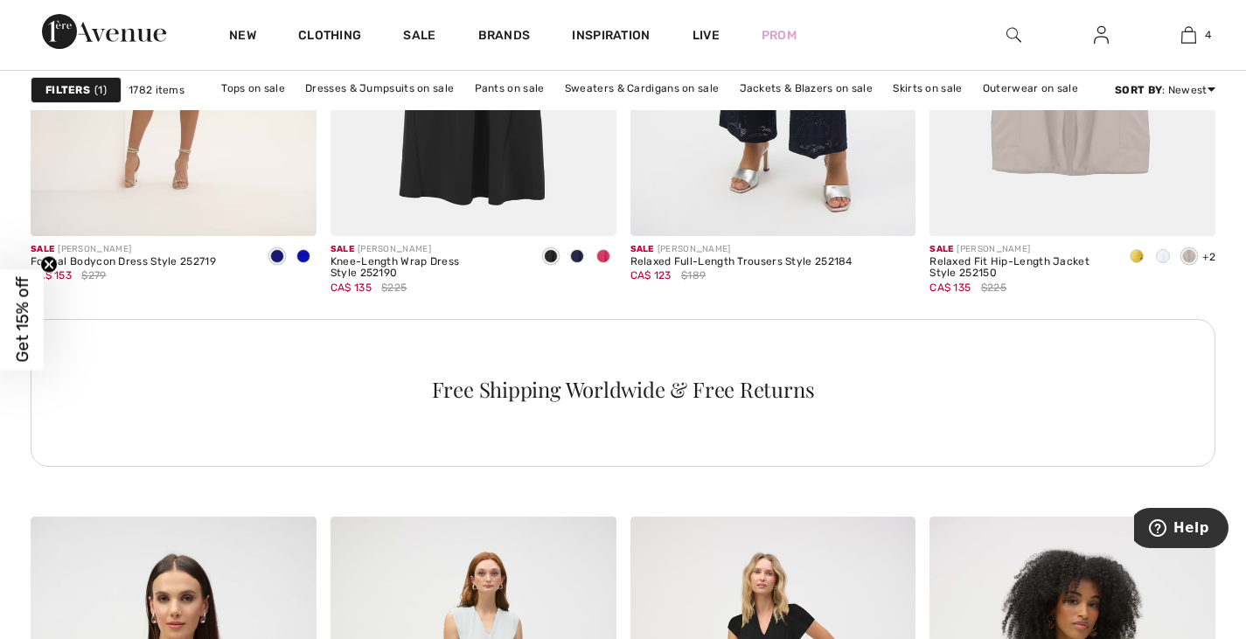
scroll to position [5857, 0]
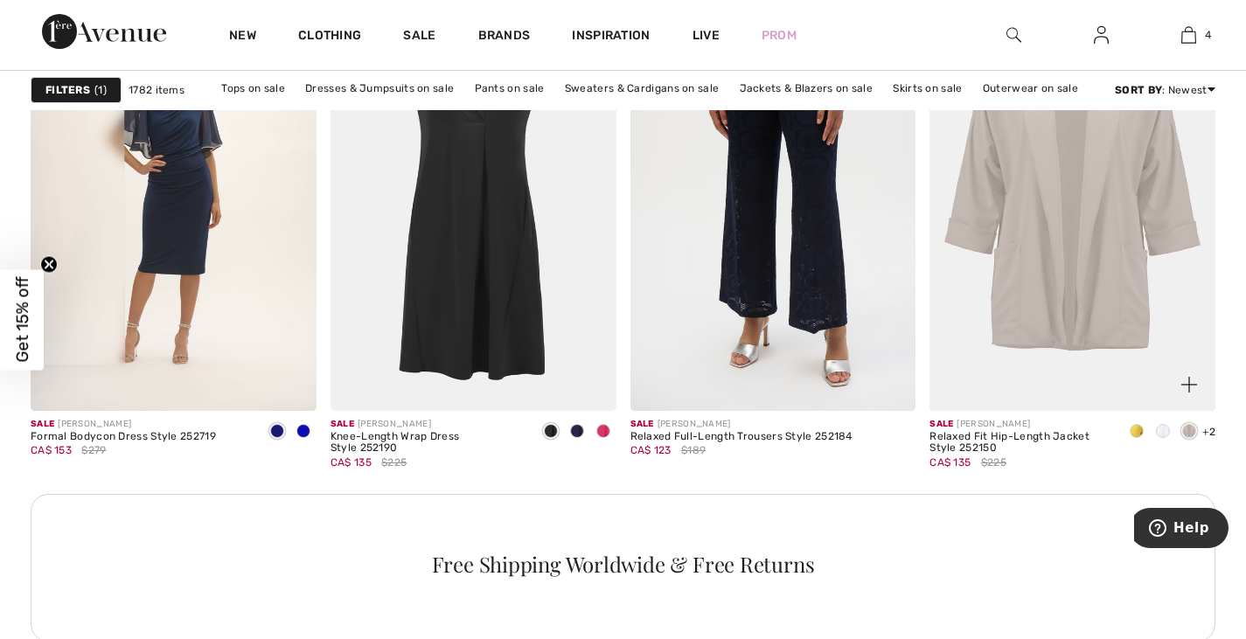
click at [1163, 429] on span at bounding box center [1163, 431] width 14 height 14
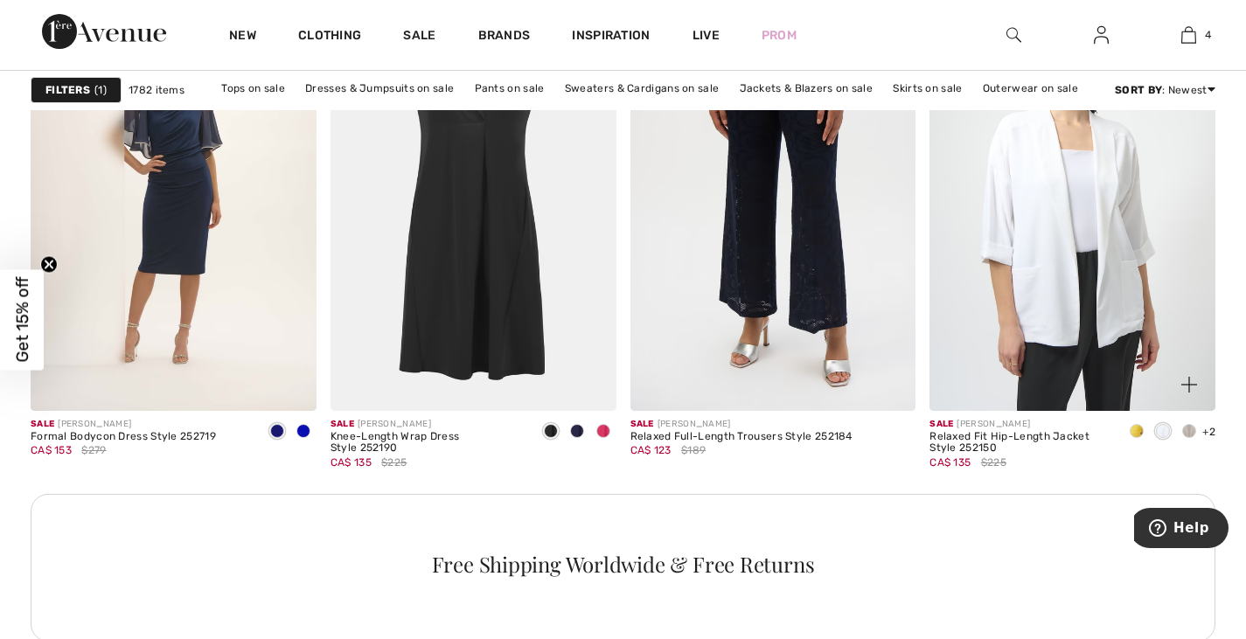
click at [1186, 426] on span at bounding box center [1189, 431] width 14 height 14
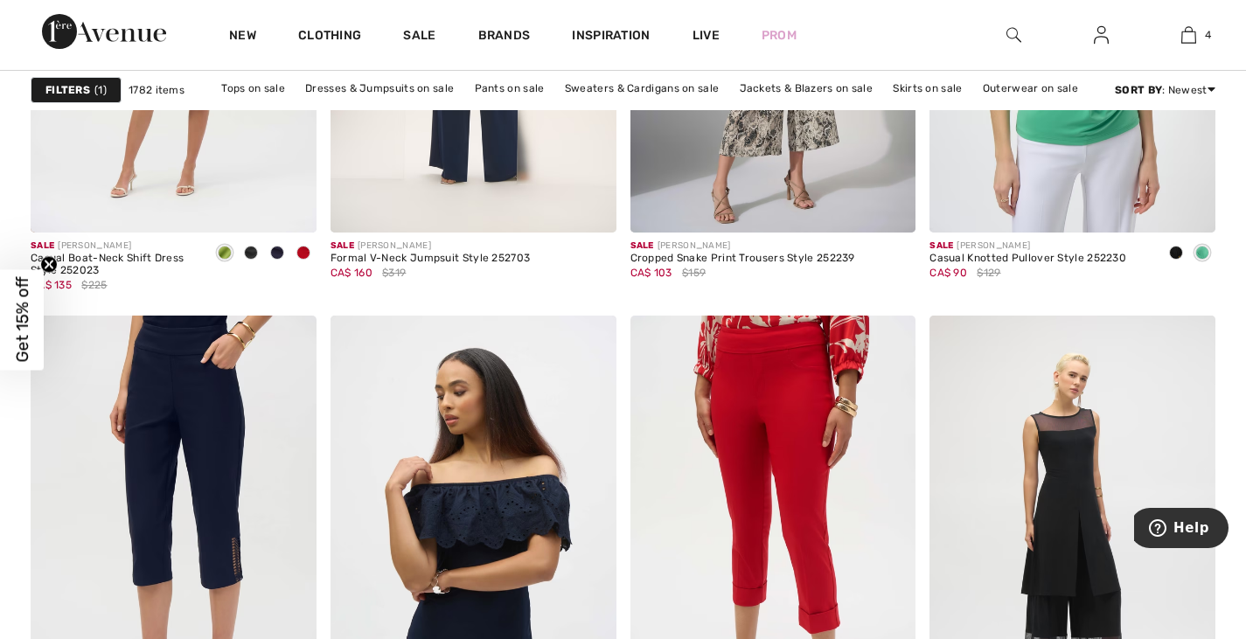
scroll to position [7605, 0]
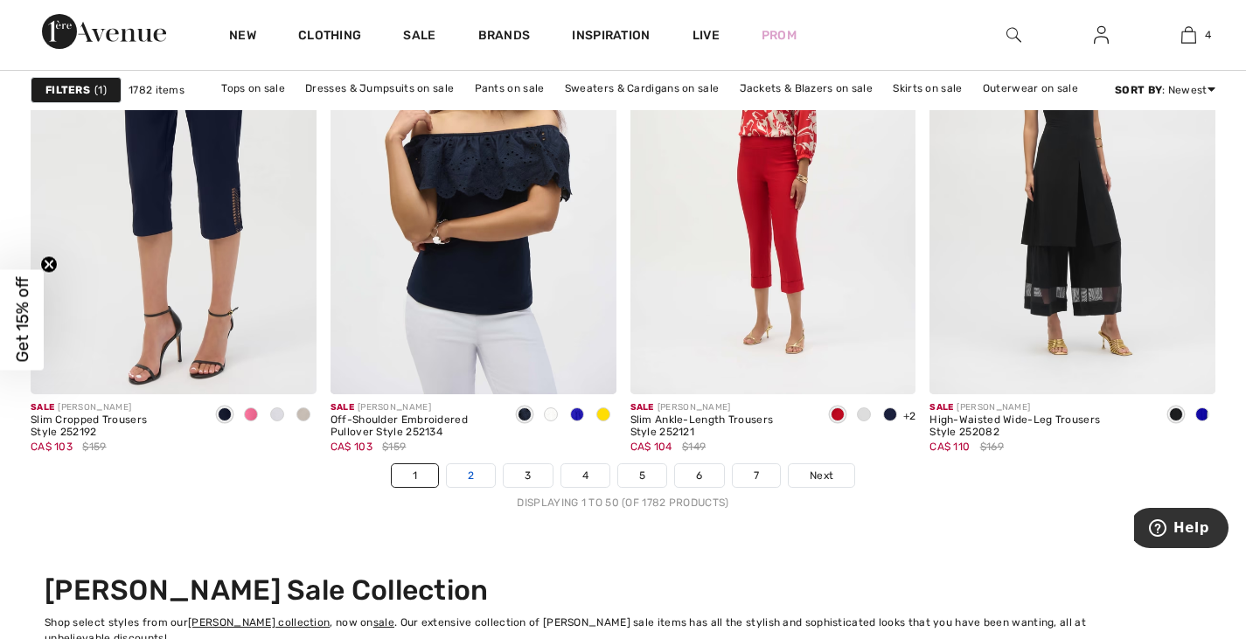
click at [468, 476] on link "2" at bounding box center [471, 475] width 48 height 23
